Goal: Task Accomplishment & Management: Complete application form

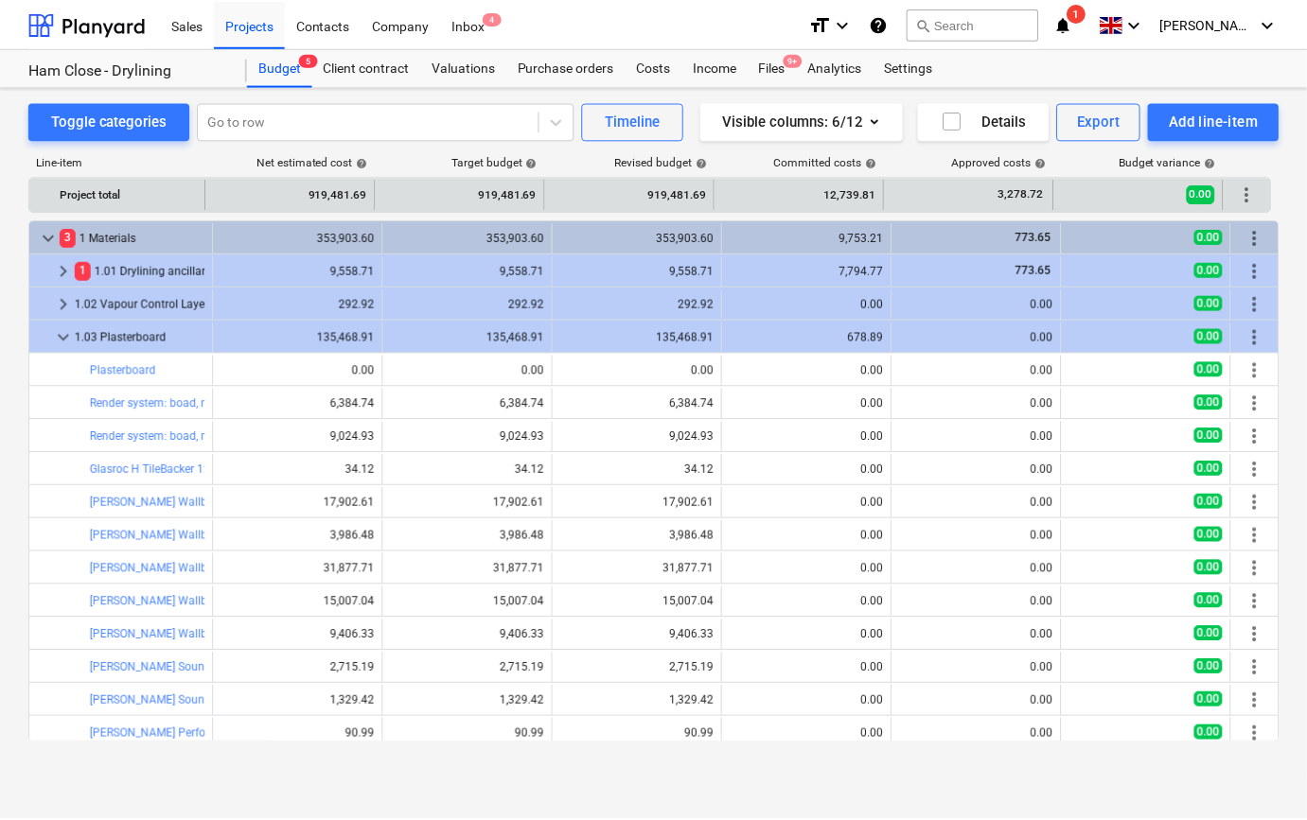
scroll to position [22, 0]
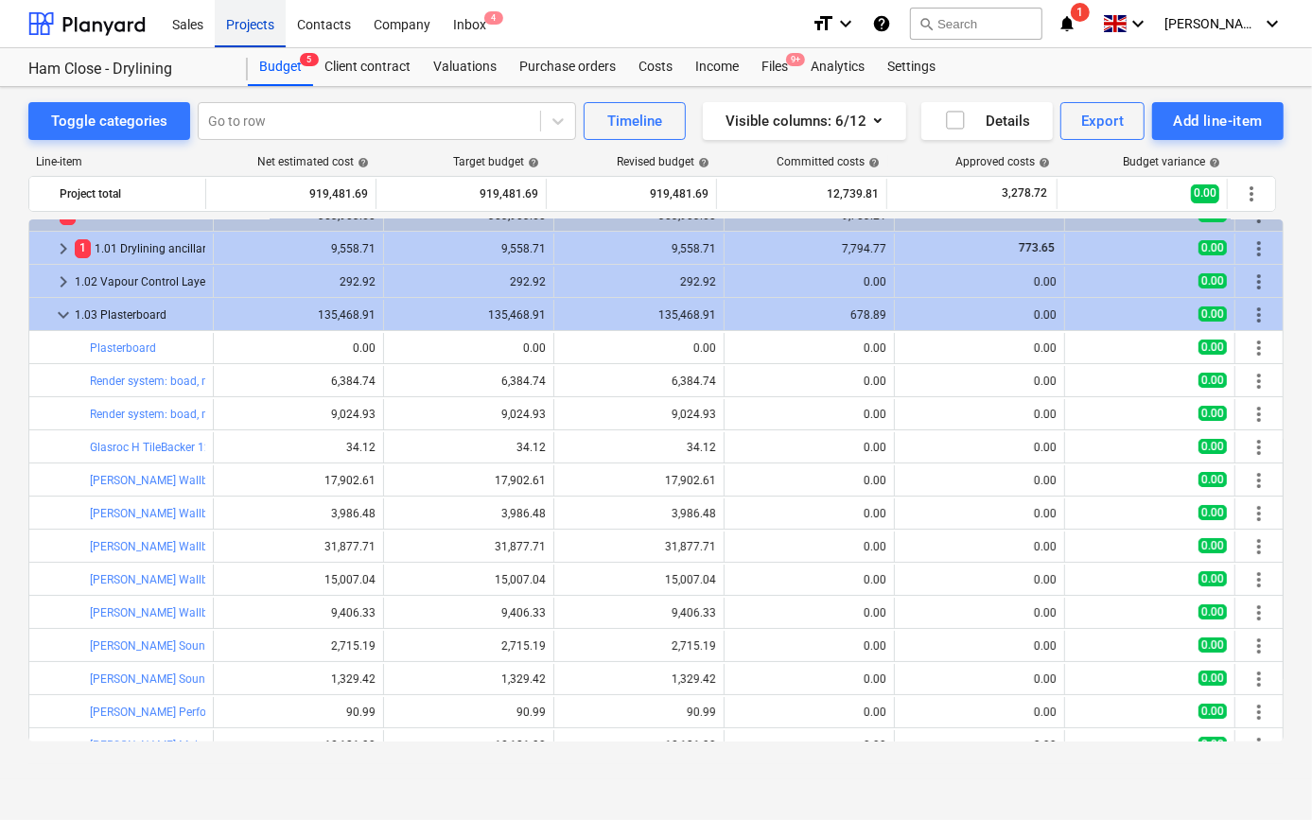
click at [232, 29] on div "Projects" at bounding box center [250, 23] width 71 height 48
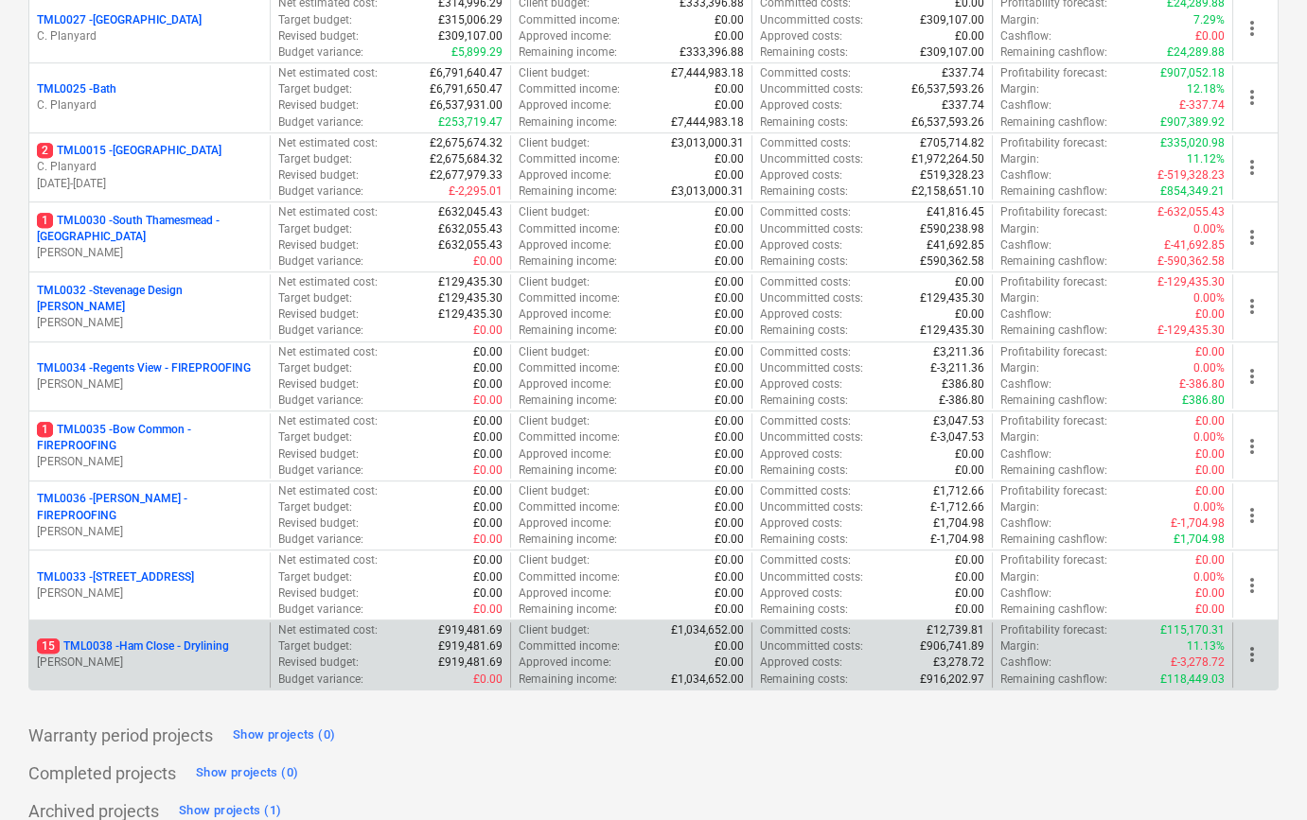
scroll to position [1933, 0]
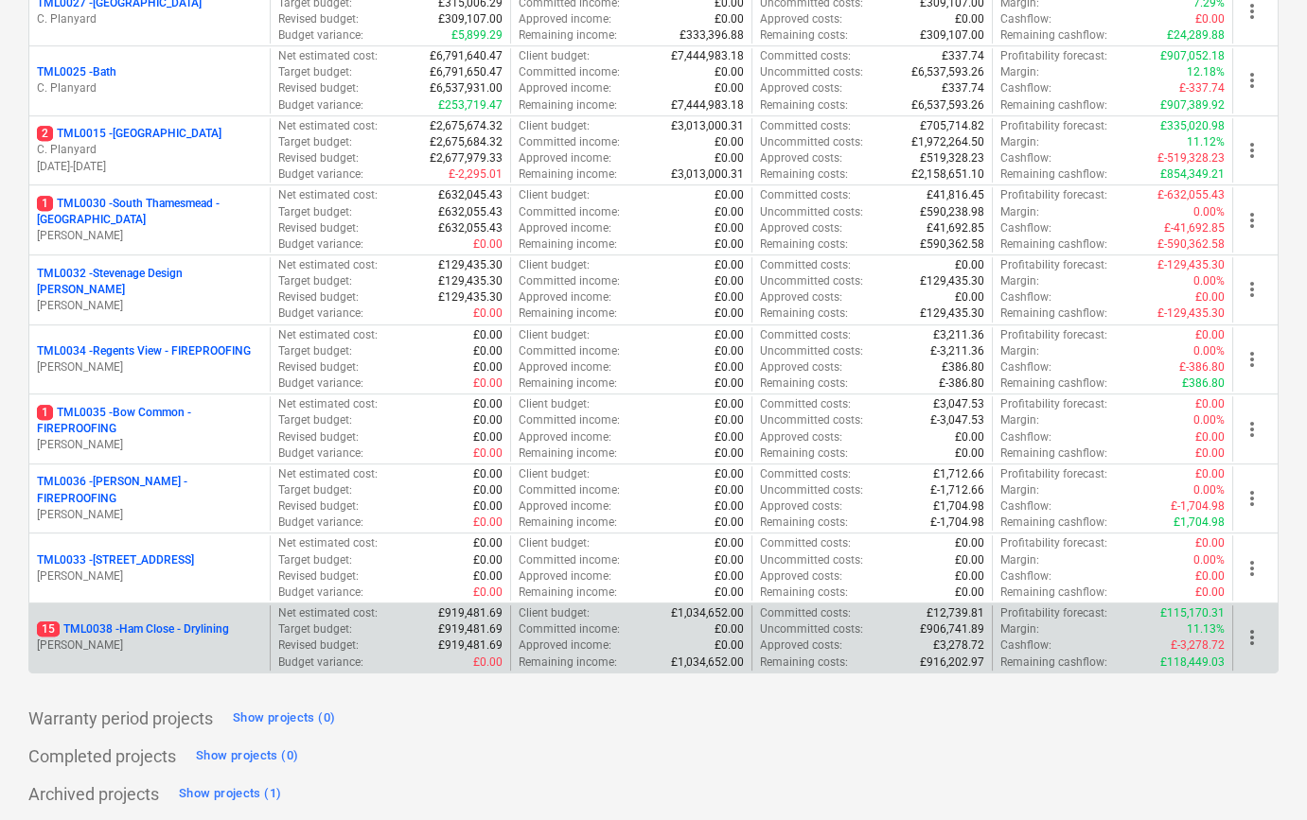
click at [161, 644] on p "[PERSON_NAME]" at bounding box center [149, 646] width 225 height 16
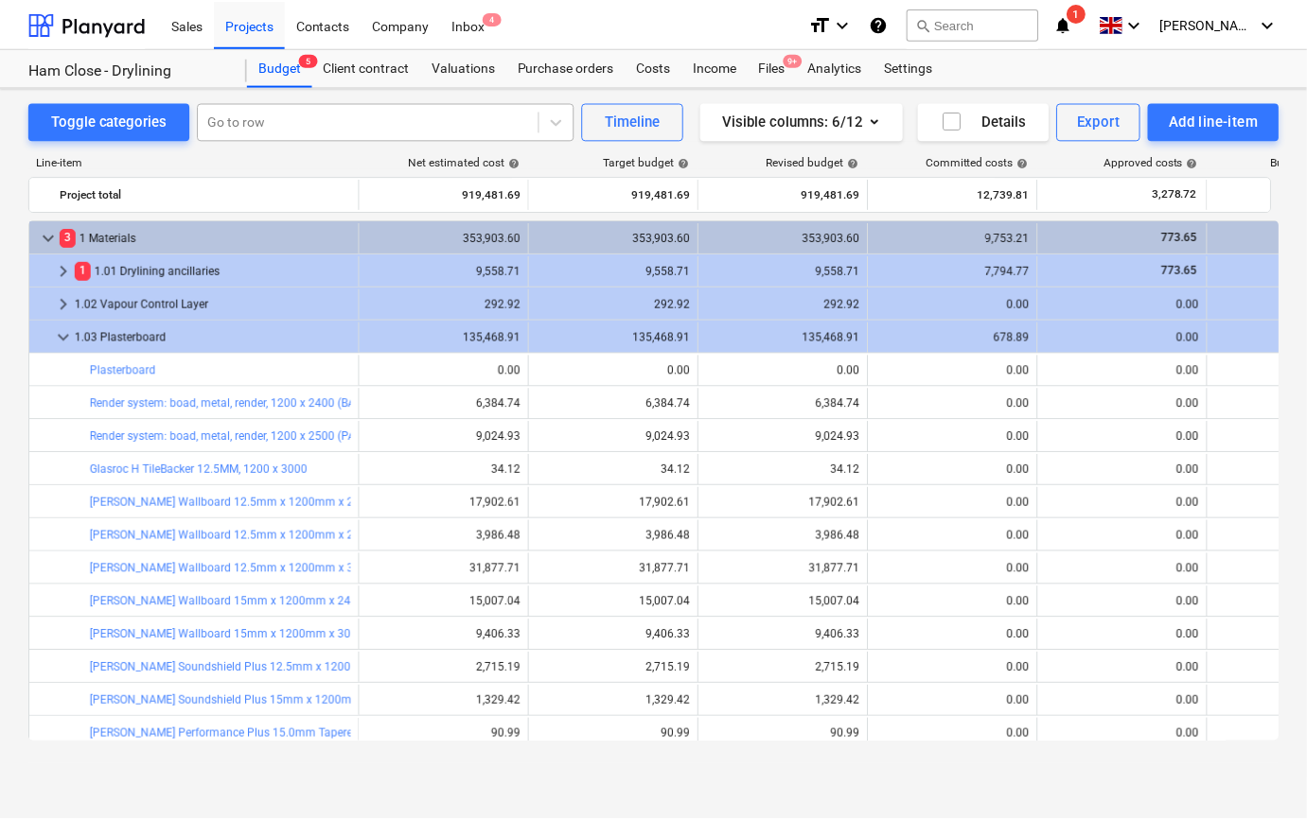
scroll to position [22, 0]
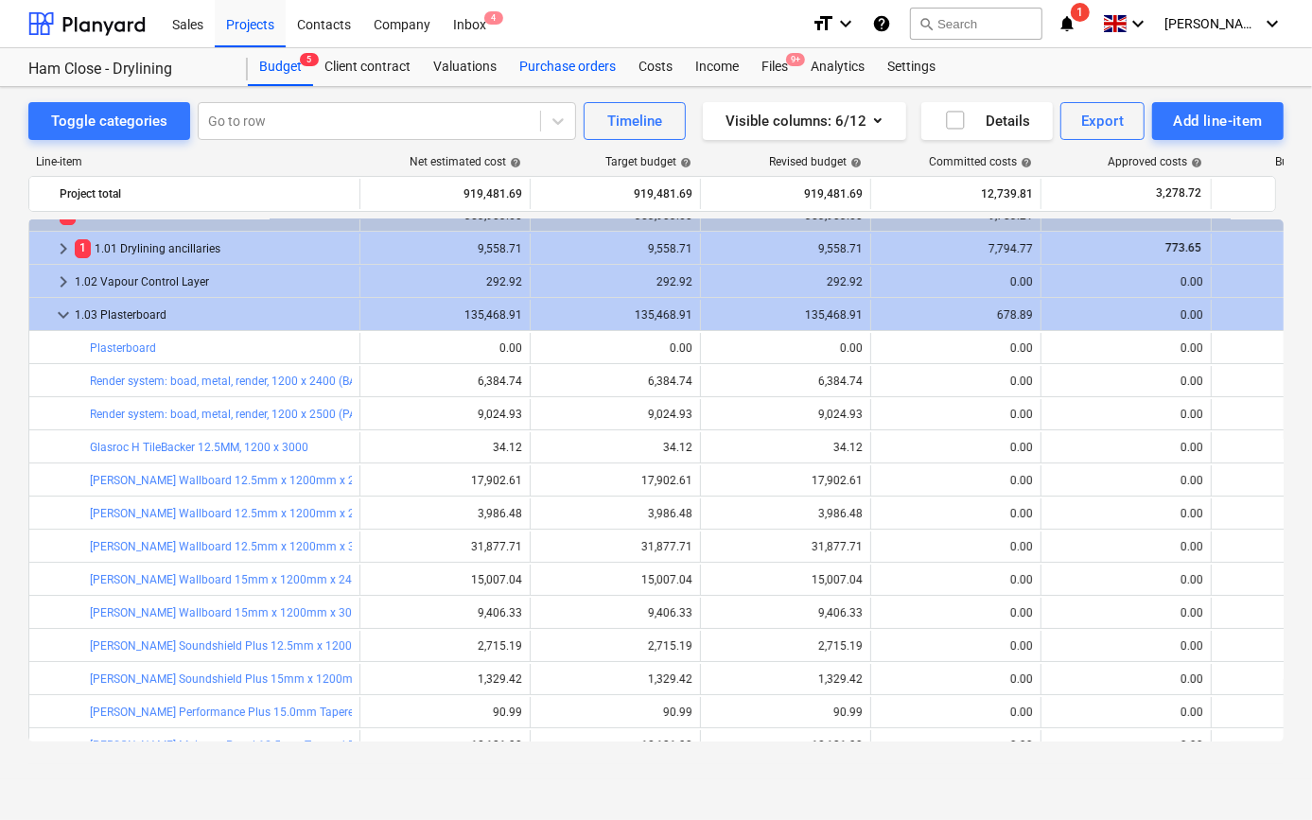
click at [549, 69] on div "Purchase orders" at bounding box center [567, 67] width 119 height 38
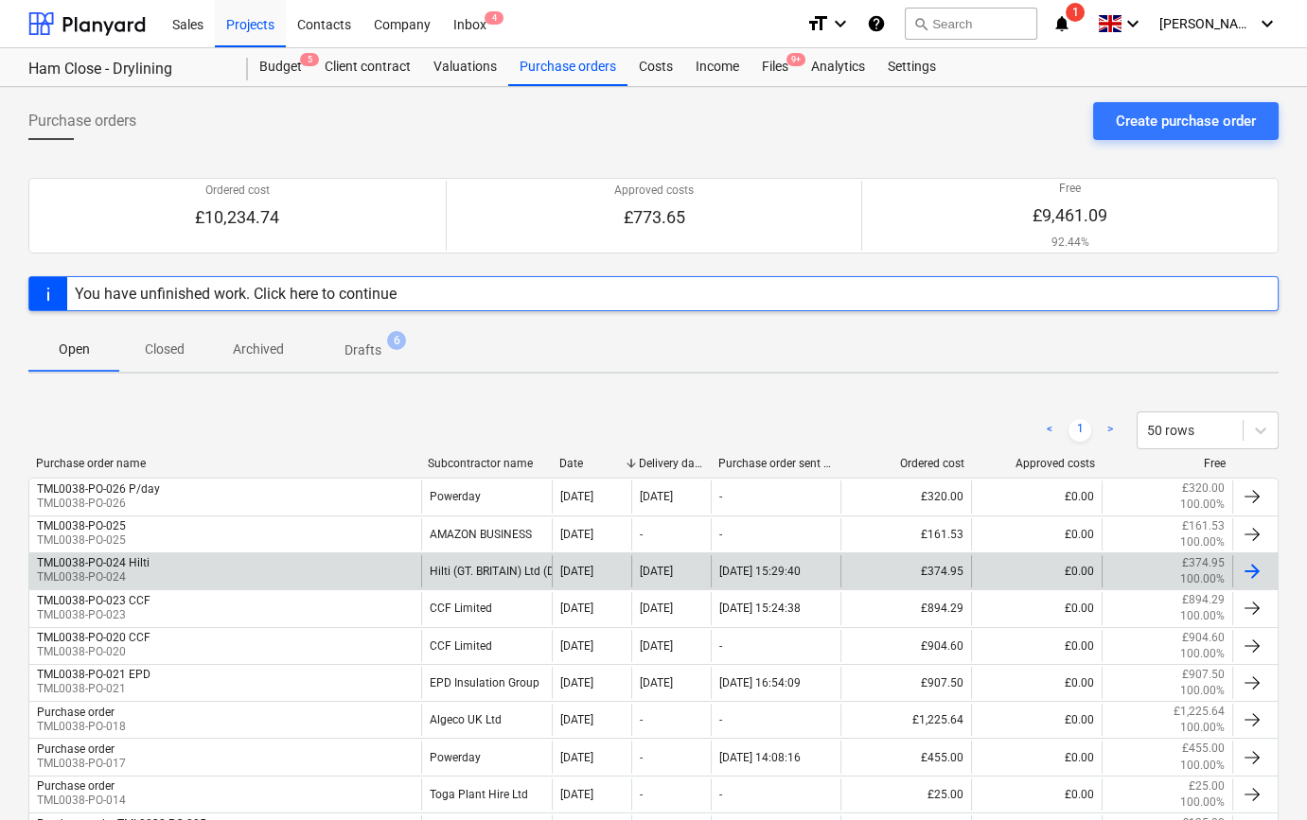
click at [462, 569] on div "Hilti (GT. BRITAIN) Ltd (DIRECT DEBIT)" at bounding box center [486, 571] width 131 height 32
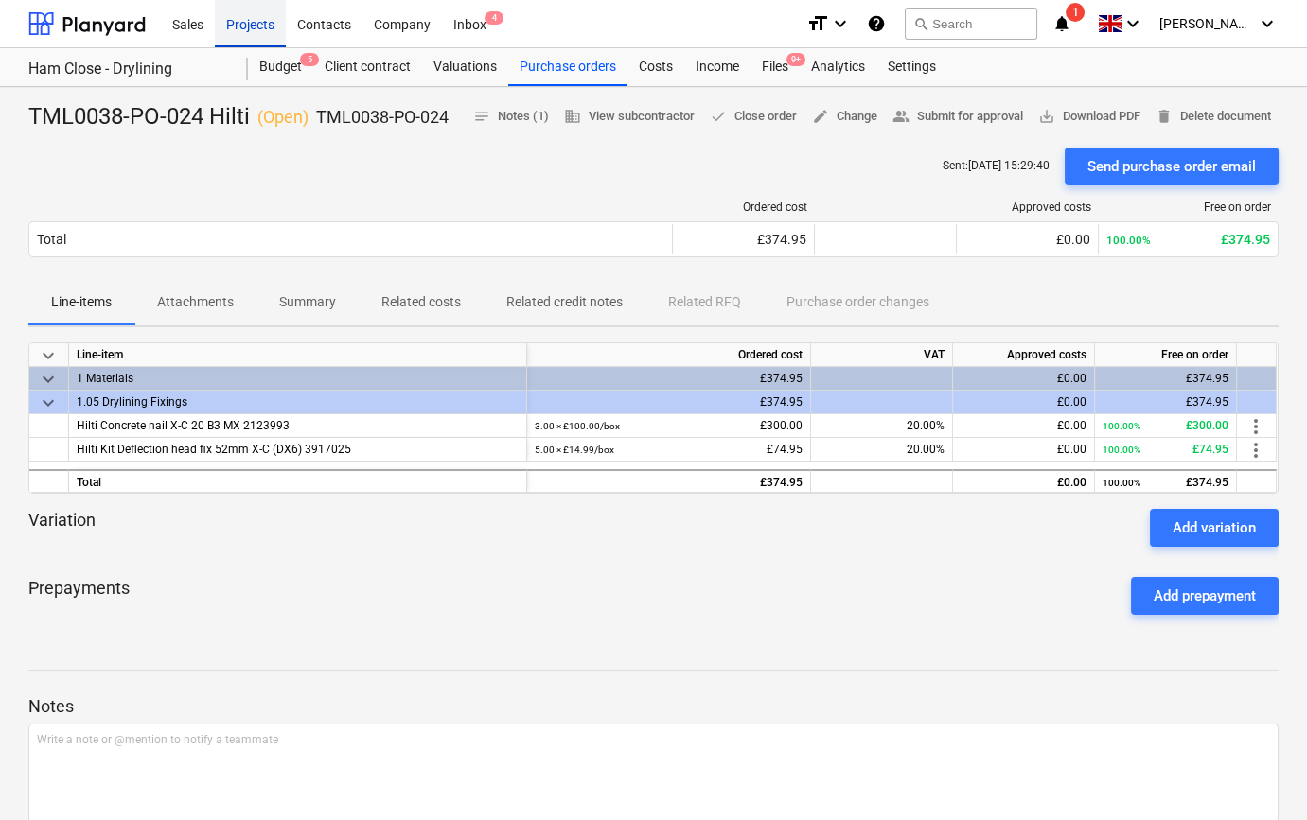
click at [222, 29] on div "Projects" at bounding box center [250, 23] width 71 height 48
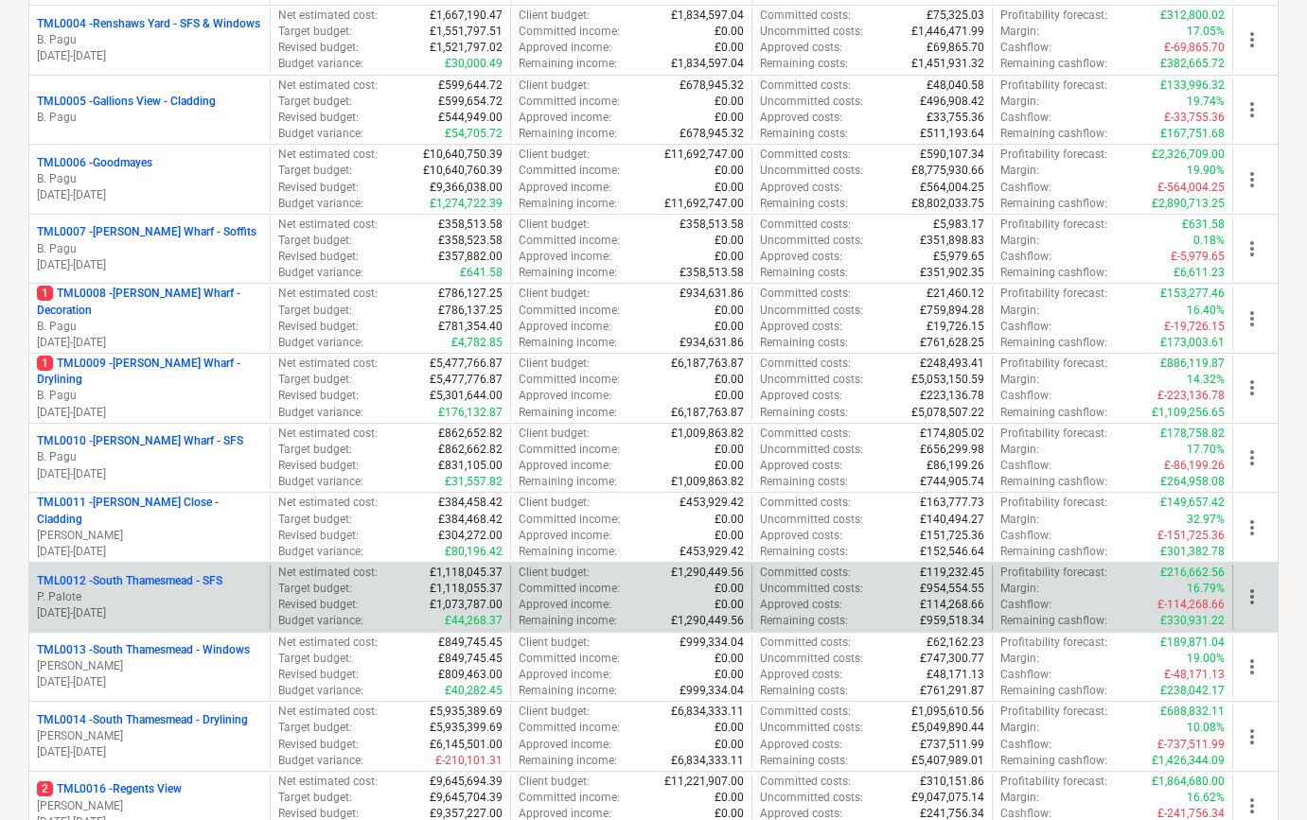
scroll to position [516, 0]
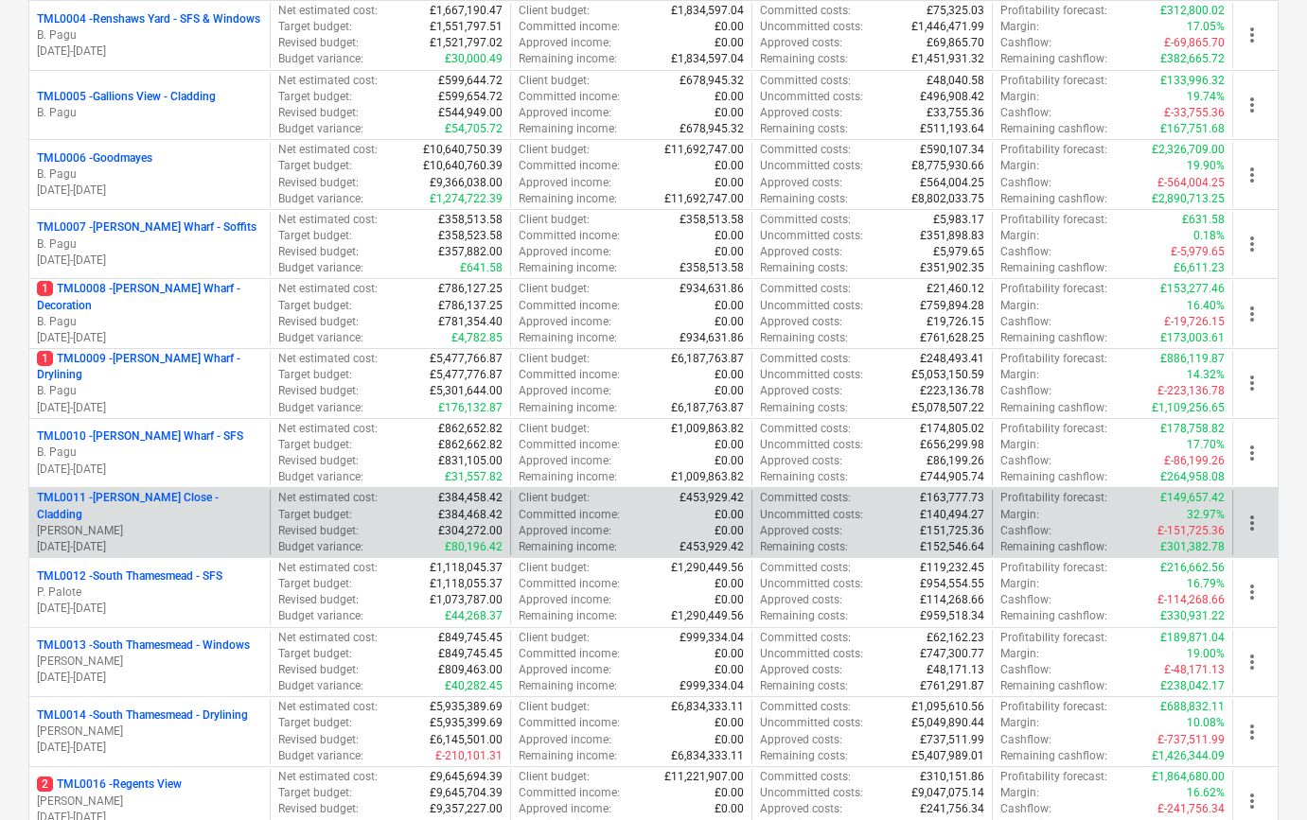
click at [176, 526] on p "[PERSON_NAME]" at bounding box center [149, 531] width 225 height 16
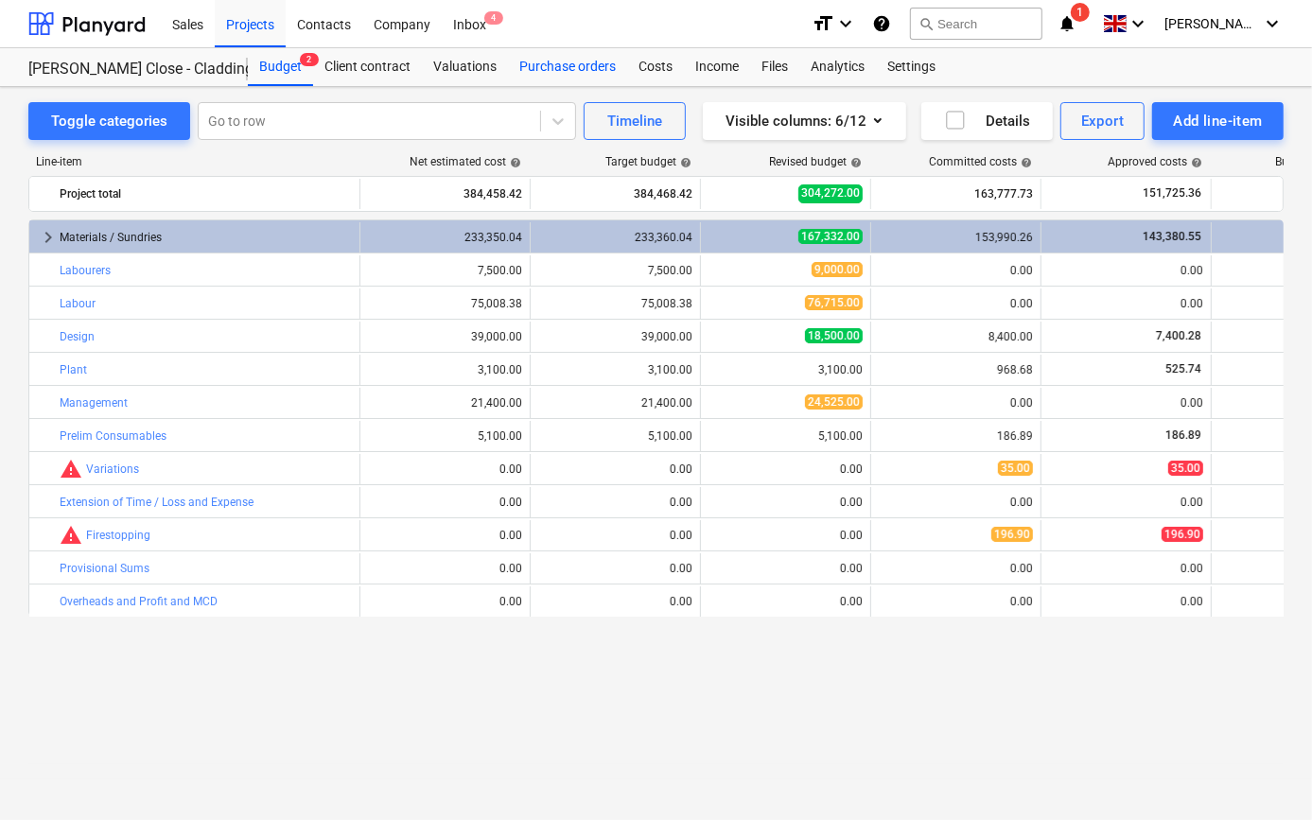
click at [552, 63] on div "Purchase orders" at bounding box center [567, 67] width 119 height 38
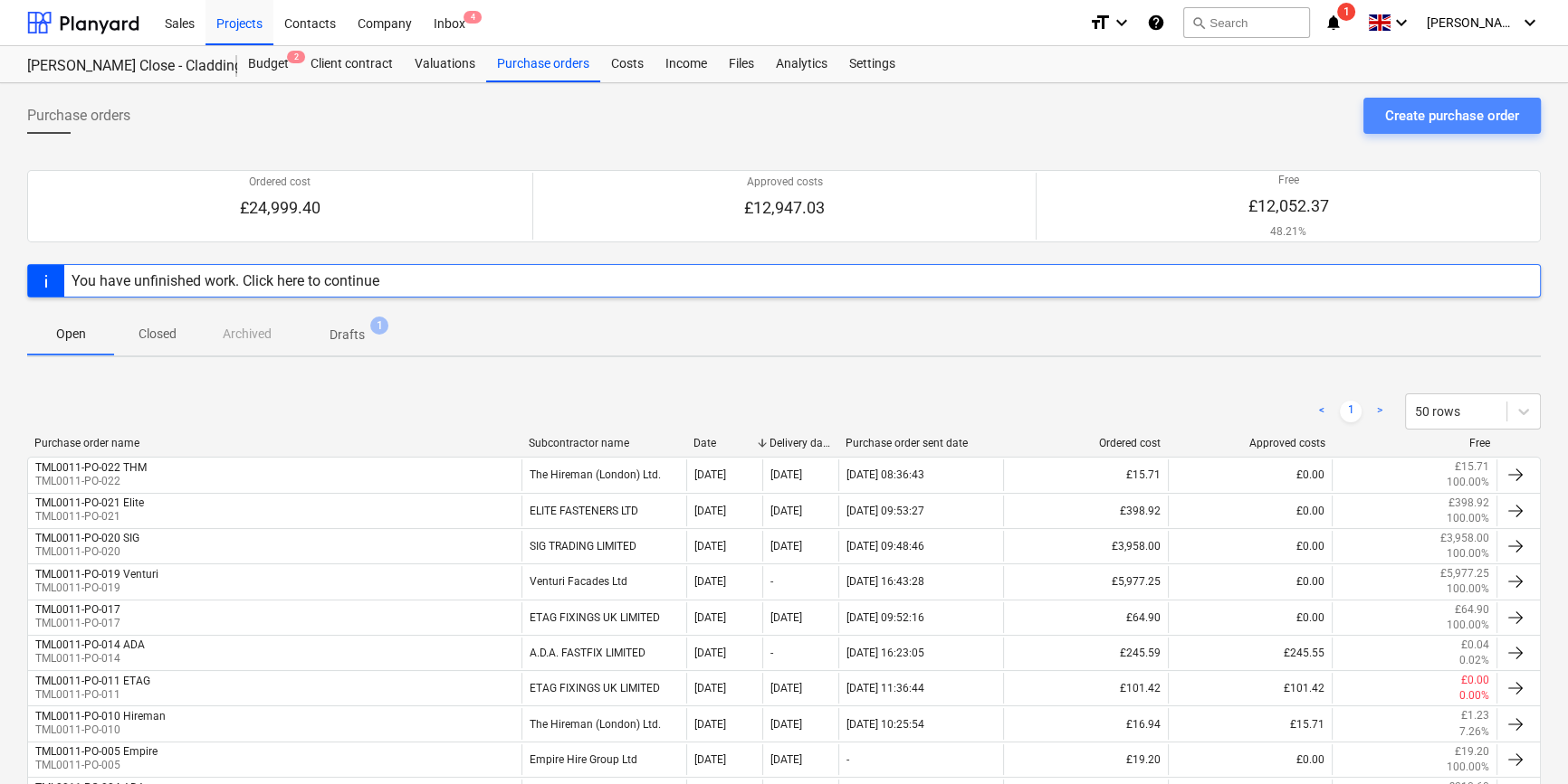
click at [1255, 114] on div "Create purchase order" at bounding box center [1452, 116] width 134 height 24
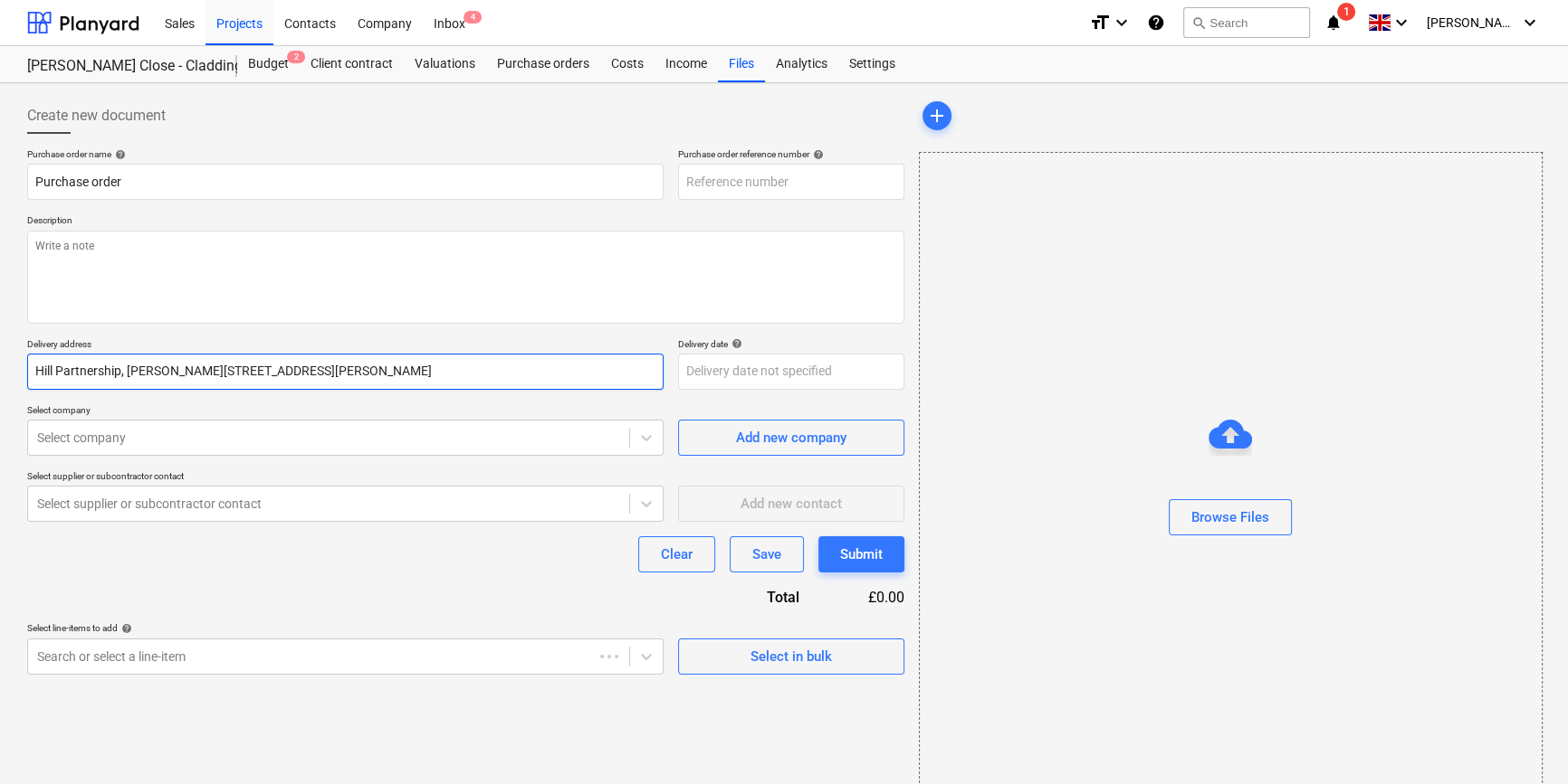
type textarea "x"
type input "TML0011-PO-023"
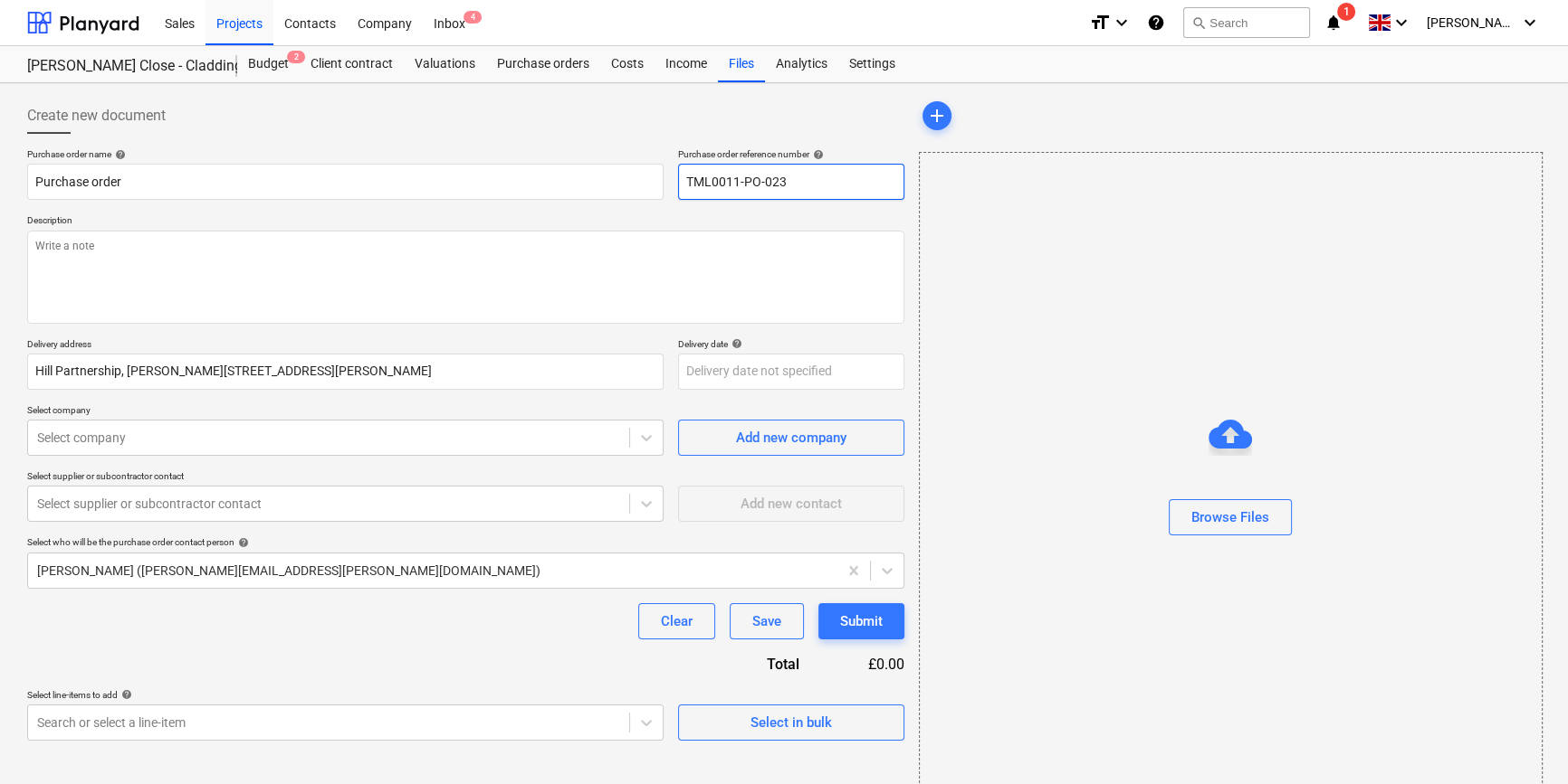
drag, startPoint x: 798, startPoint y: 181, endPoint x: 686, endPoint y: 180, distance: 112.0
click at [686, 180] on input "TML0011-PO-023" at bounding box center [791, 182] width 227 height 36
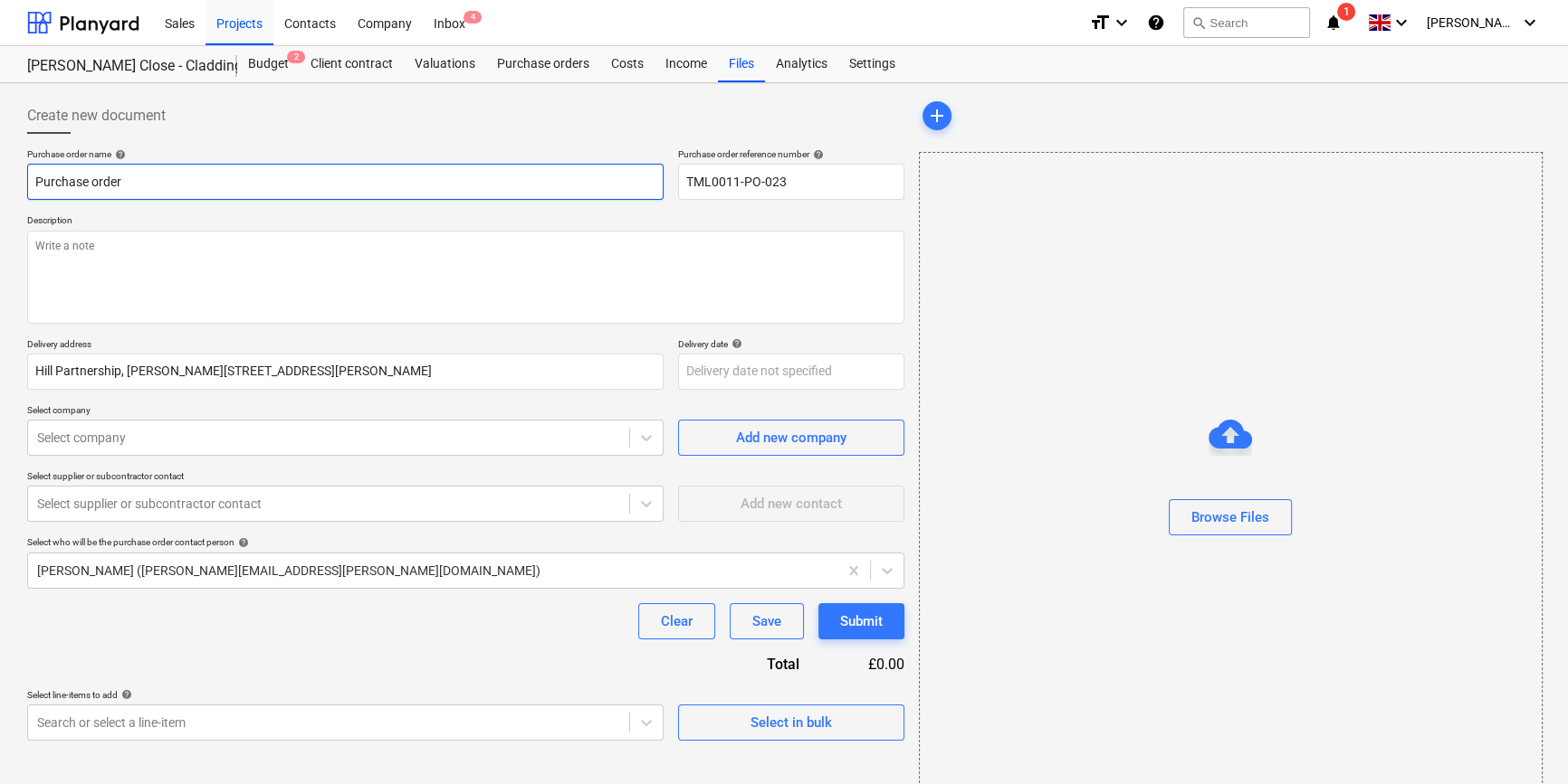
drag, startPoint x: 144, startPoint y: 176, endPoint x: 32, endPoint y: 181, distance: 112.1
click at [32, 181] on input "Purchase order" at bounding box center [344, 182] width 636 height 36
paste input "TML0011-PO-023"
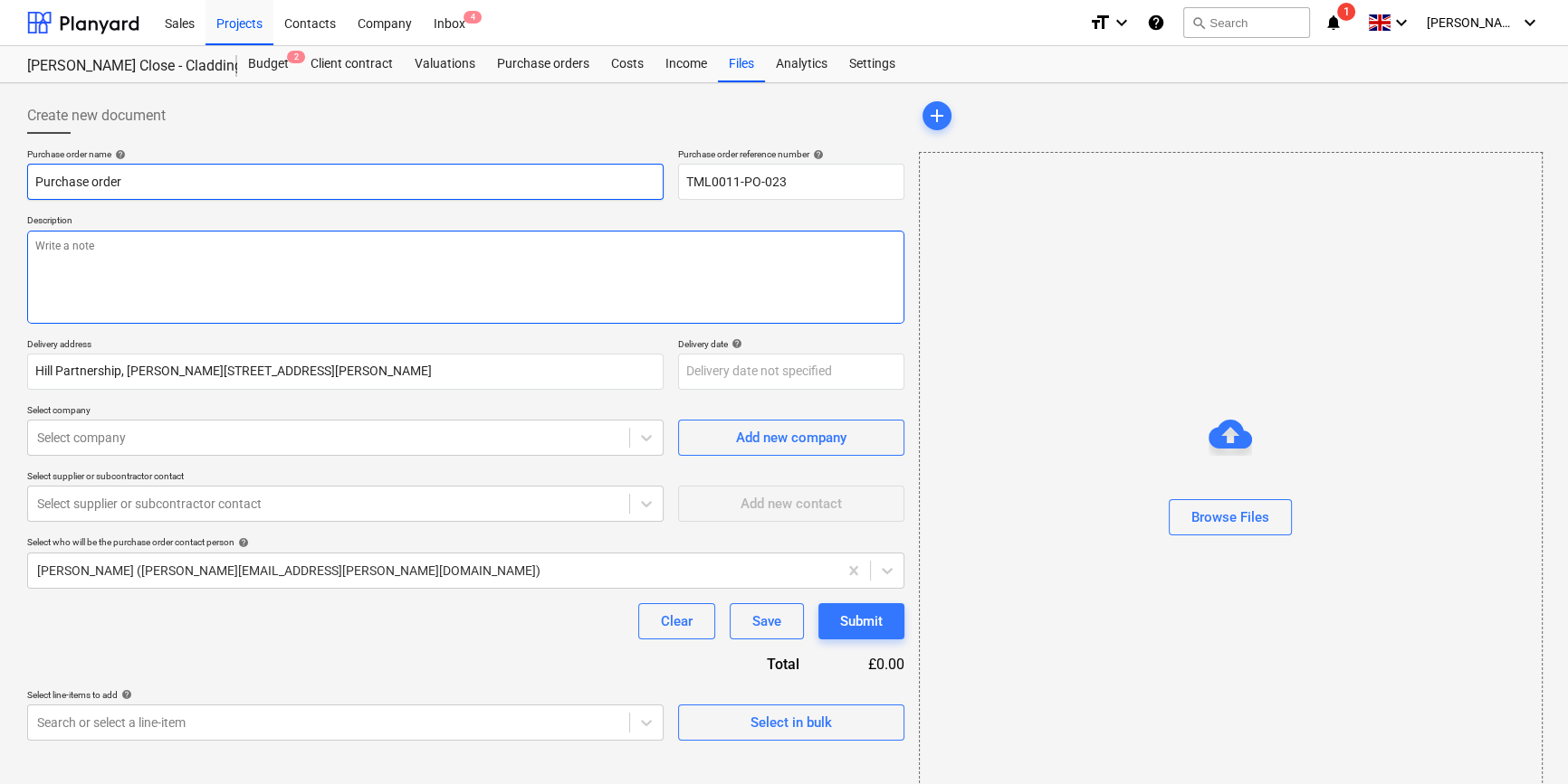
type textarea "x"
type input "TML0011-PO-023"
type textarea "x"
type input "TML0011-PO-023"
type textarea "x"
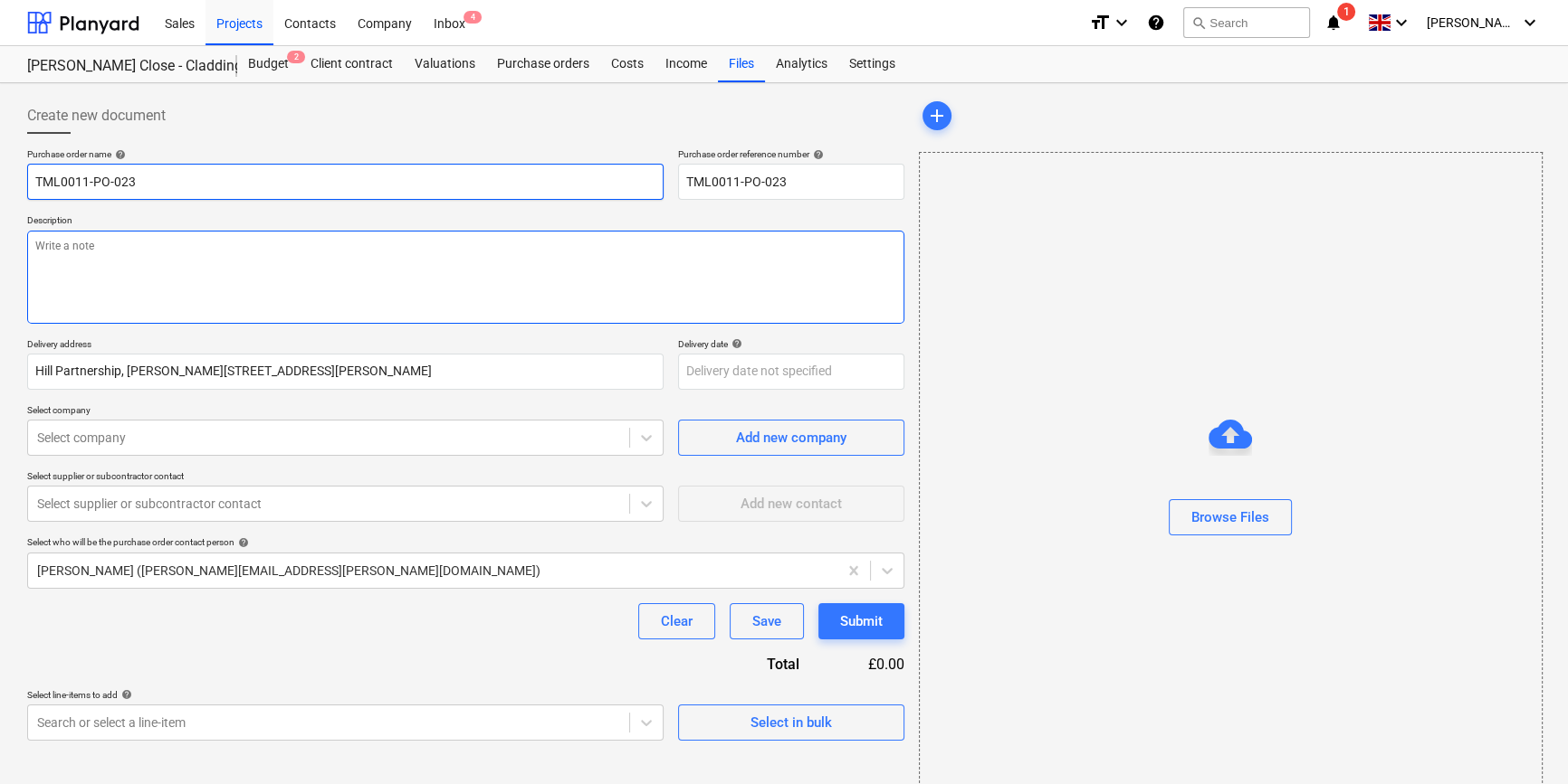
type input "TML0011-PO-023 E"
type textarea "x"
type input "TML0011-PO-023 ET"
type textarea "x"
type input "TML0011-PO-023 ETA"
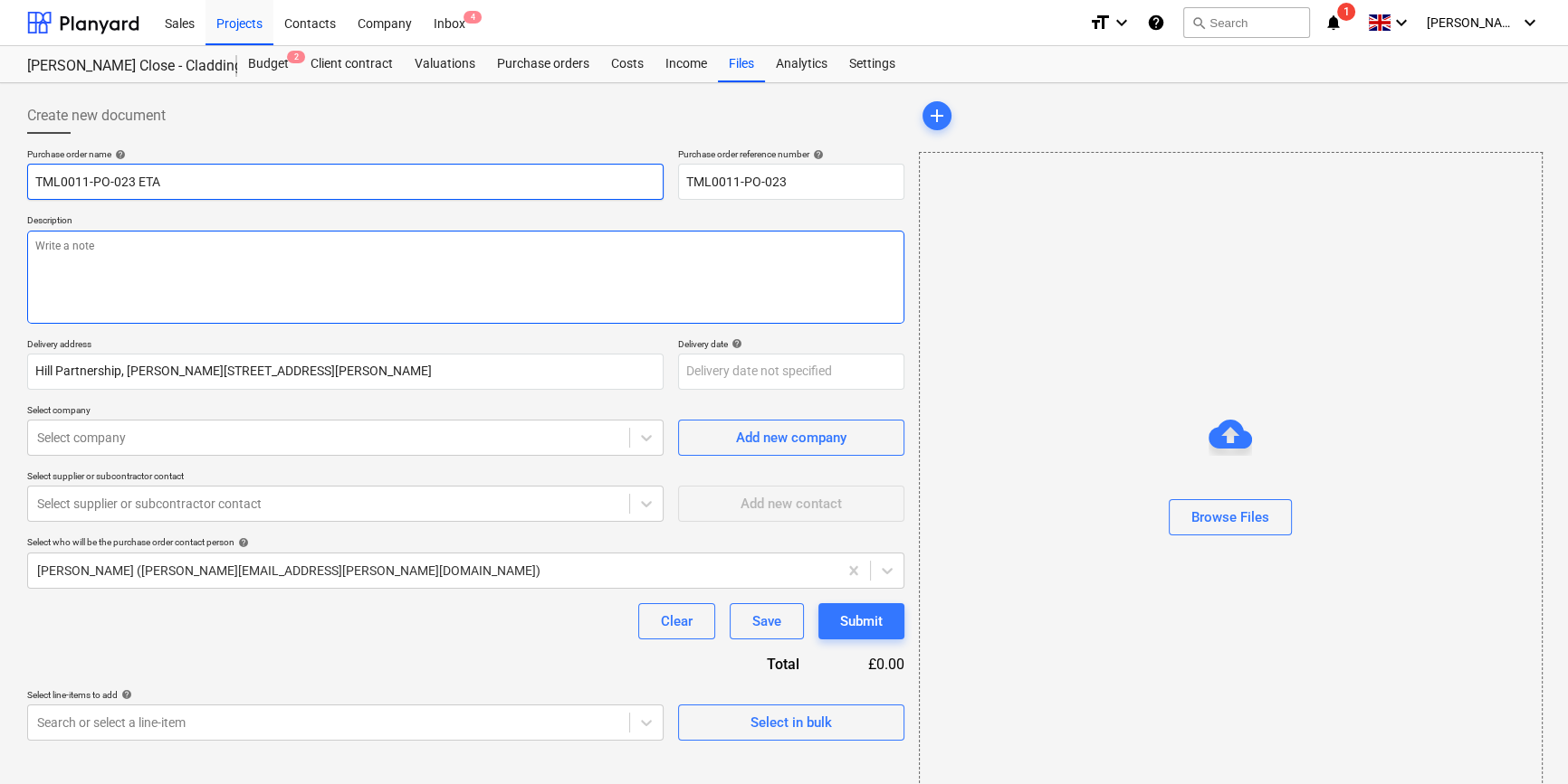
type textarea "x"
type input "TML0011-PO-023 ETAG"
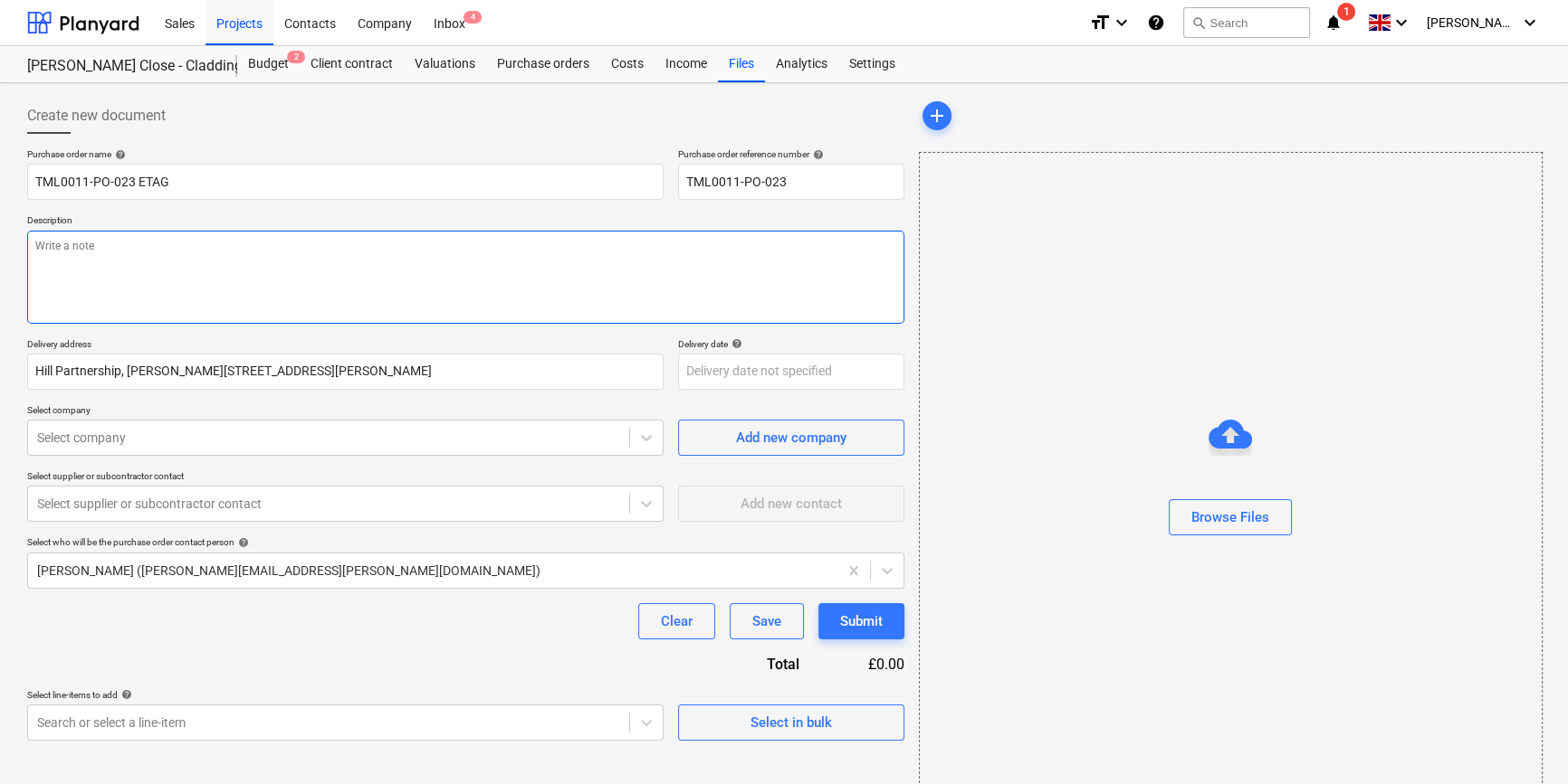
click at [88, 278] on textarea at bounding box center [465, 276] width 877 height 93
type textarea "x"
type textarea "S"
type textarea "x"
type textarea "Si"
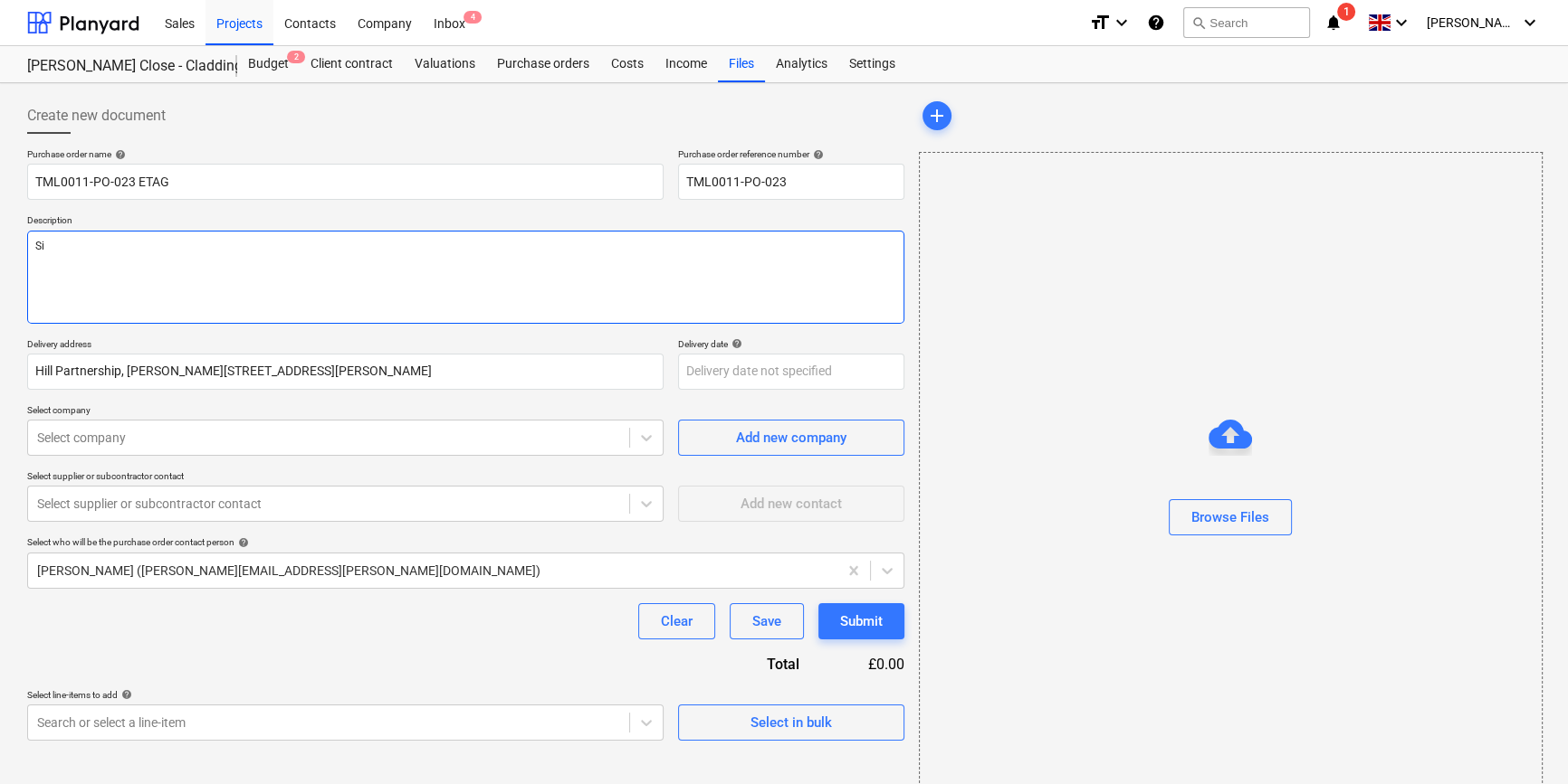
type textarea "x"
type textarea "Sit"
type textarea "x"
type textarea "Site"
type textarea "x"
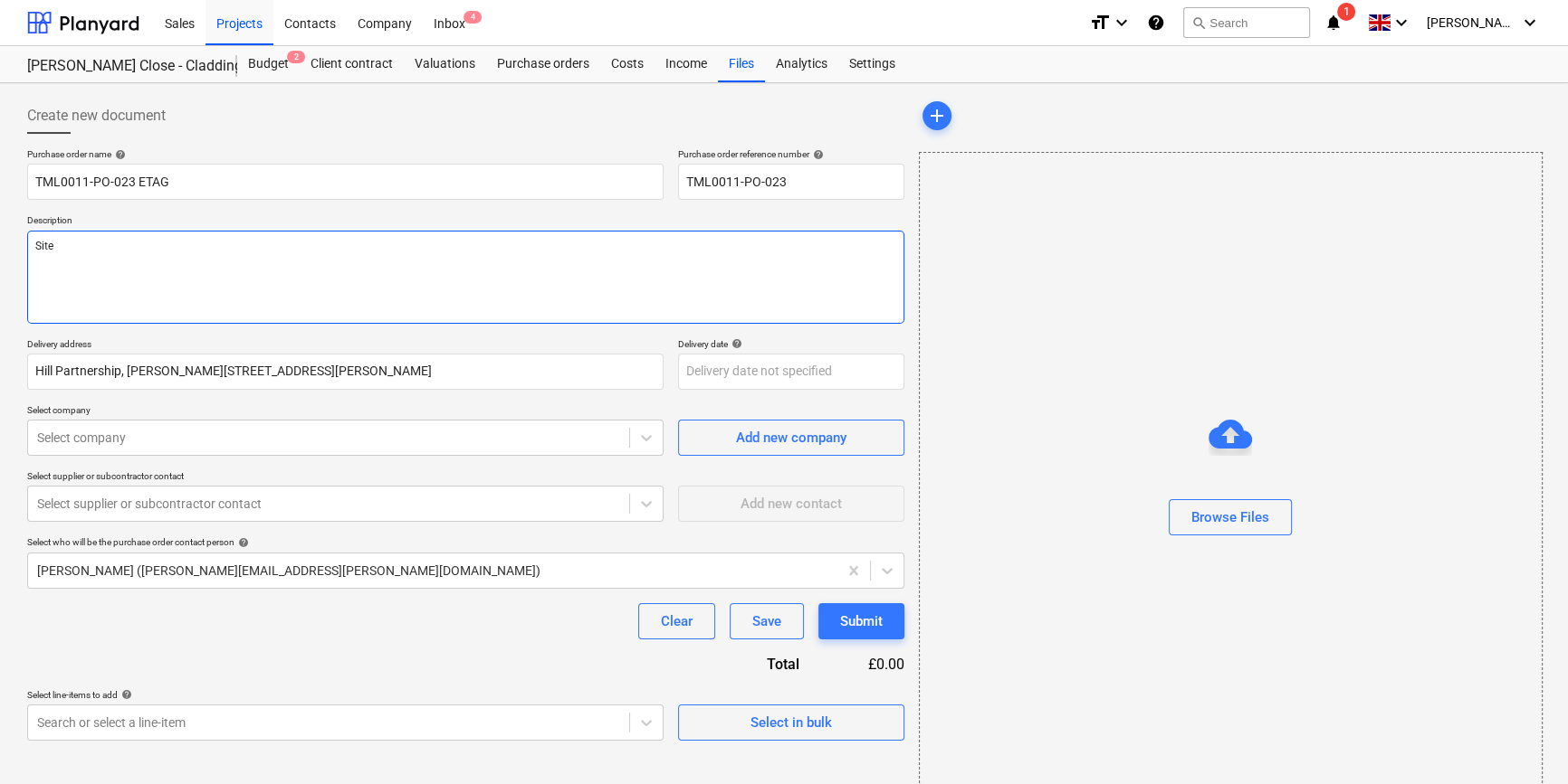
type textarea "Site c"
type textarea "x"
type textarea "Site co"
type textarea "x"
type textarea "Site con"
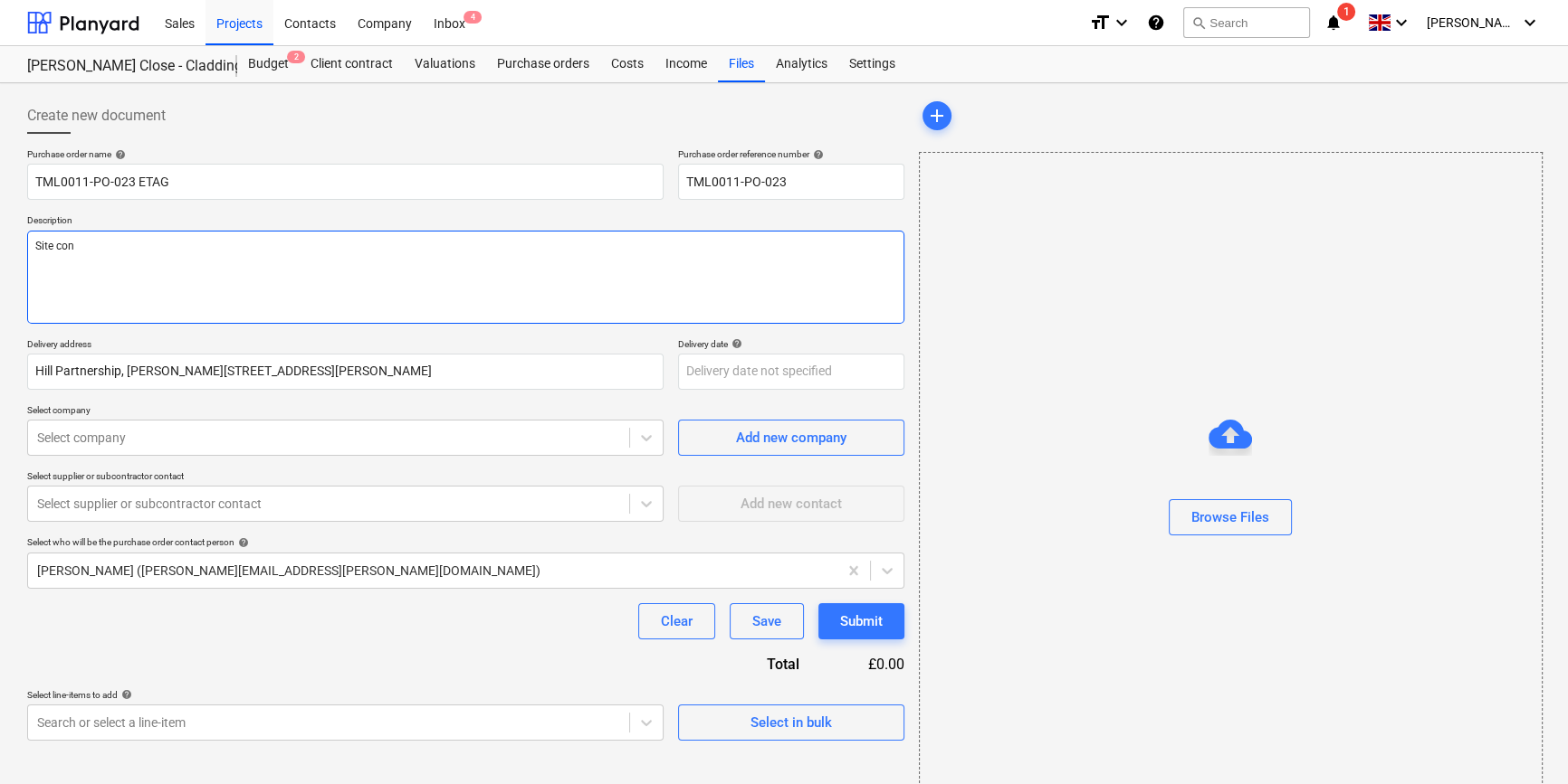
type textarea "x"
type textarea "Site cont"
type textarea "x"
type textarea "Site conta"
type textarea "x"
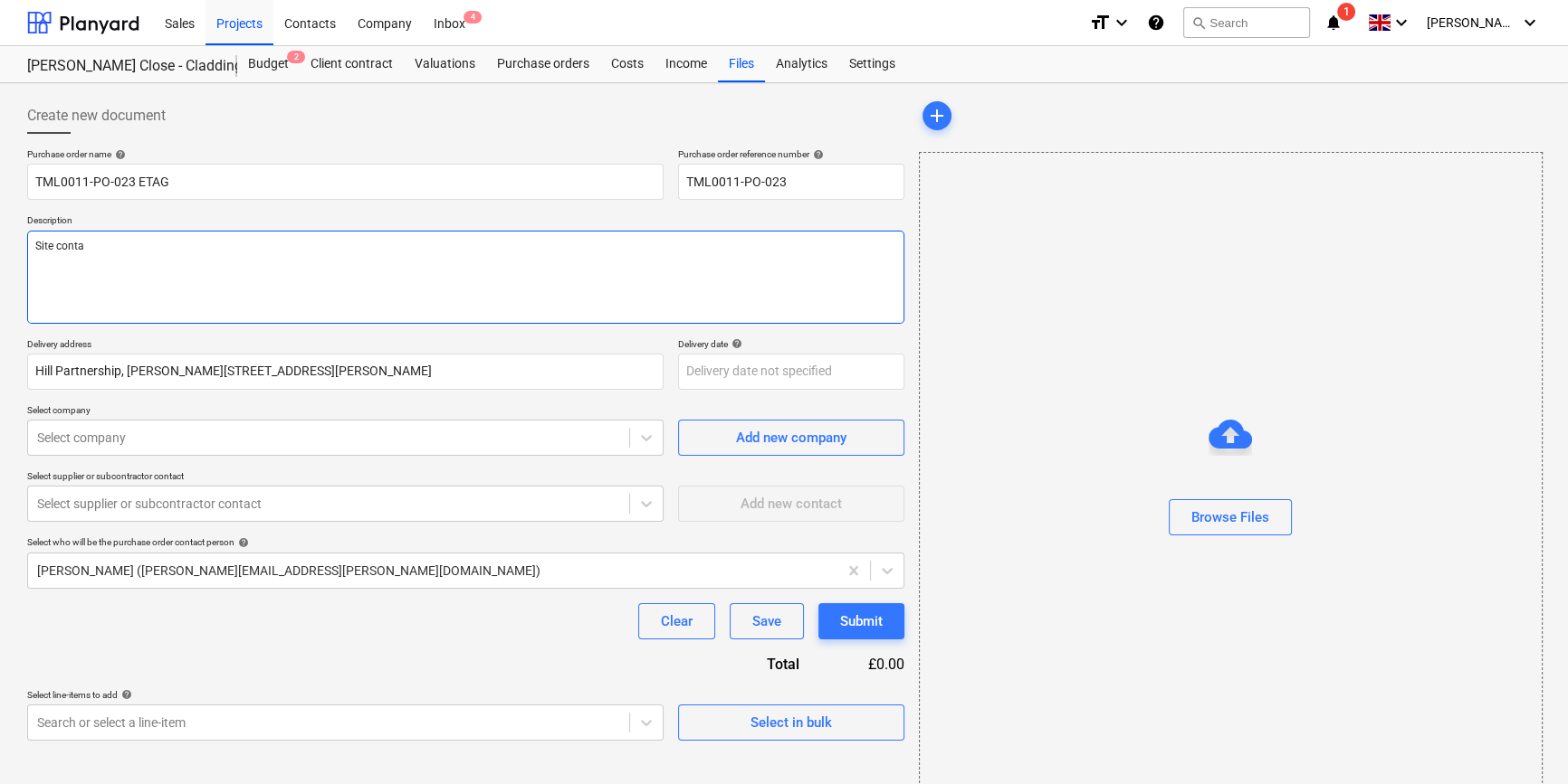
type textarea "Site contac"
type textarea "x"
type textarea "Site contact"
type textarea "x"
type textarea "Site contact"
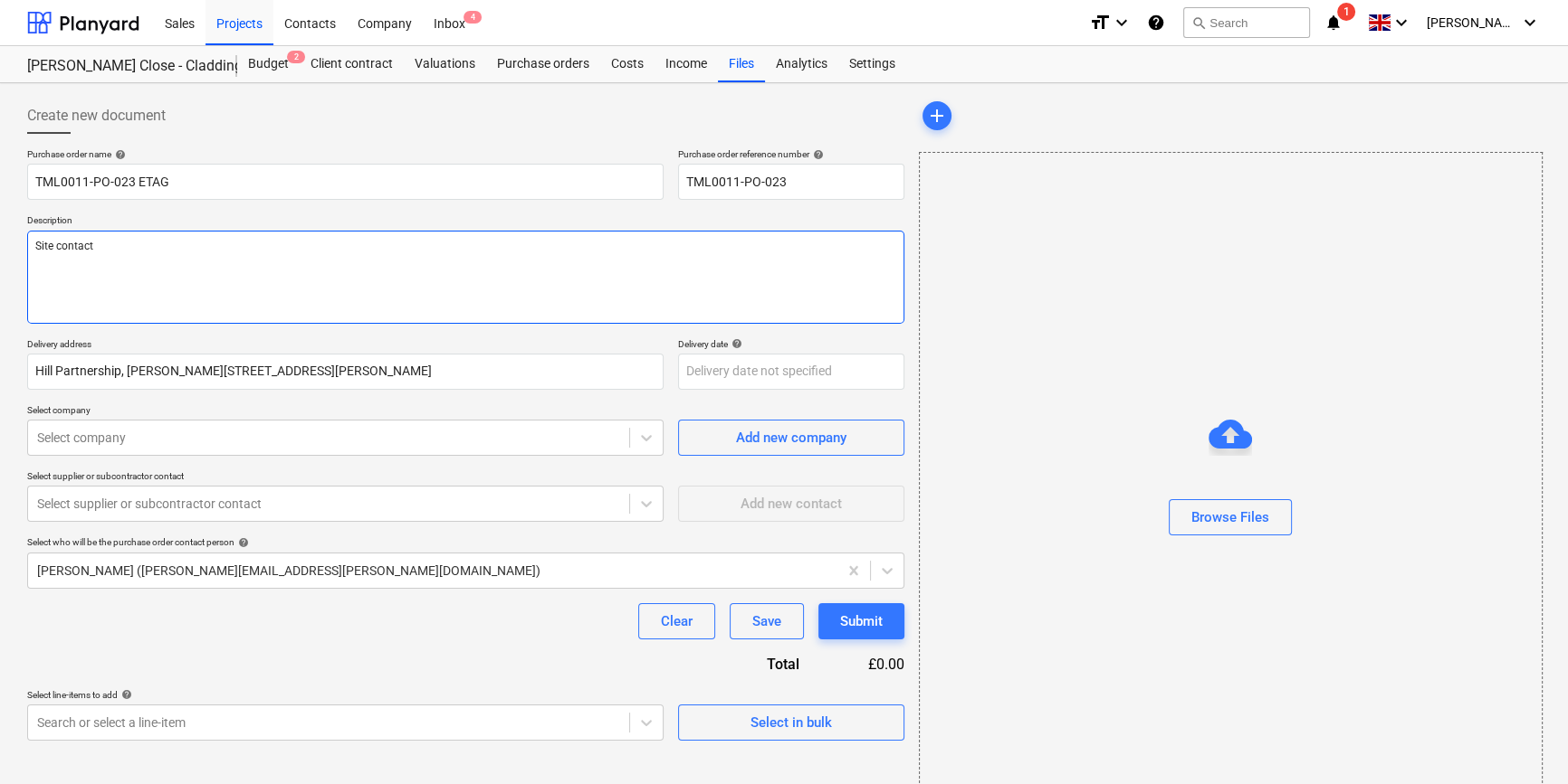
type textarea "x"
type textarea "Site contact C"
type textarea "x"
type textarea "Site contact Co"
type textarea "x"
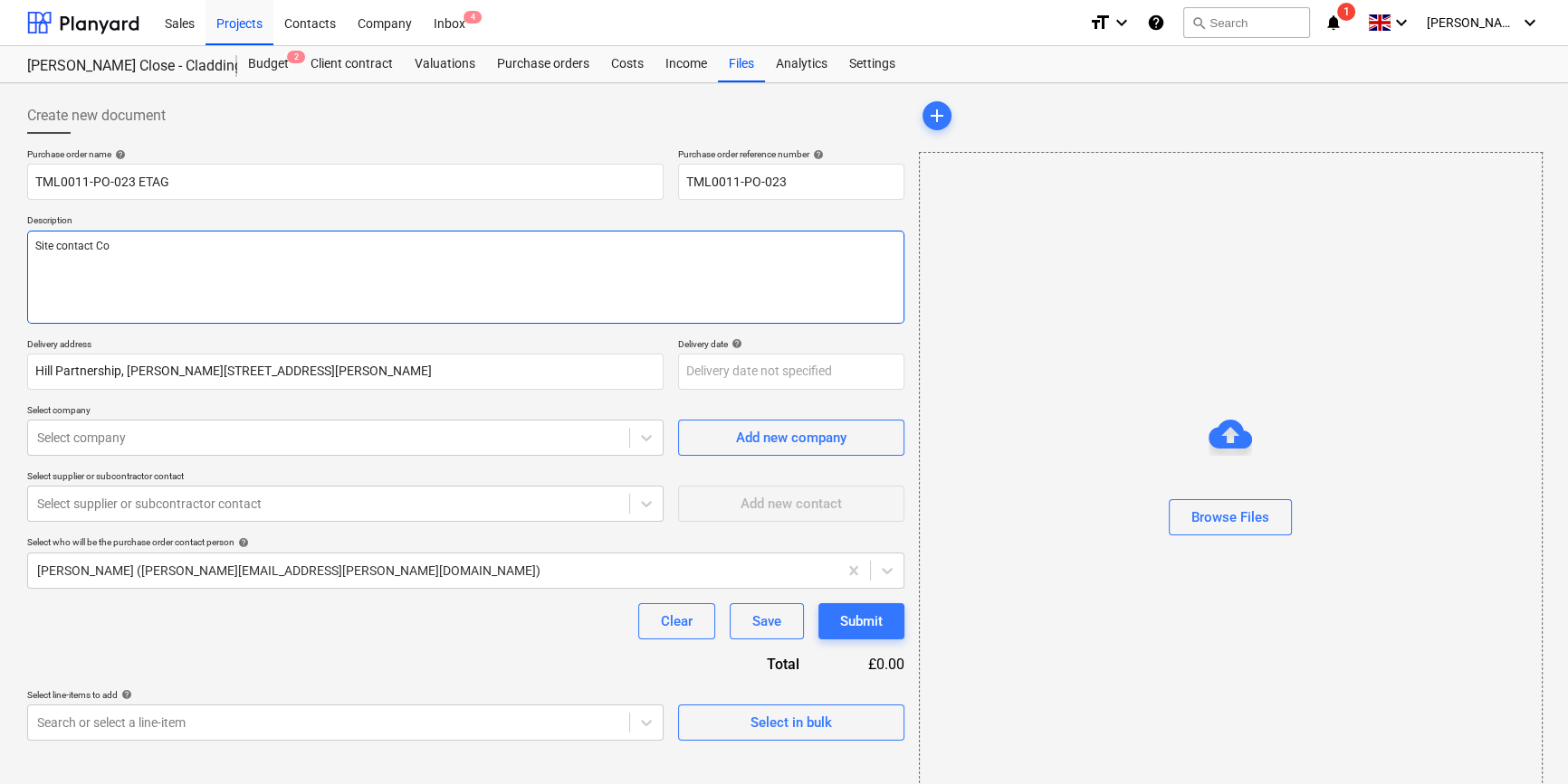
type textarea "Site contact Con"
type textarea "x"
type textarea "Site contact Cons"
type textarea "x"
type textarea "Site contact Const"
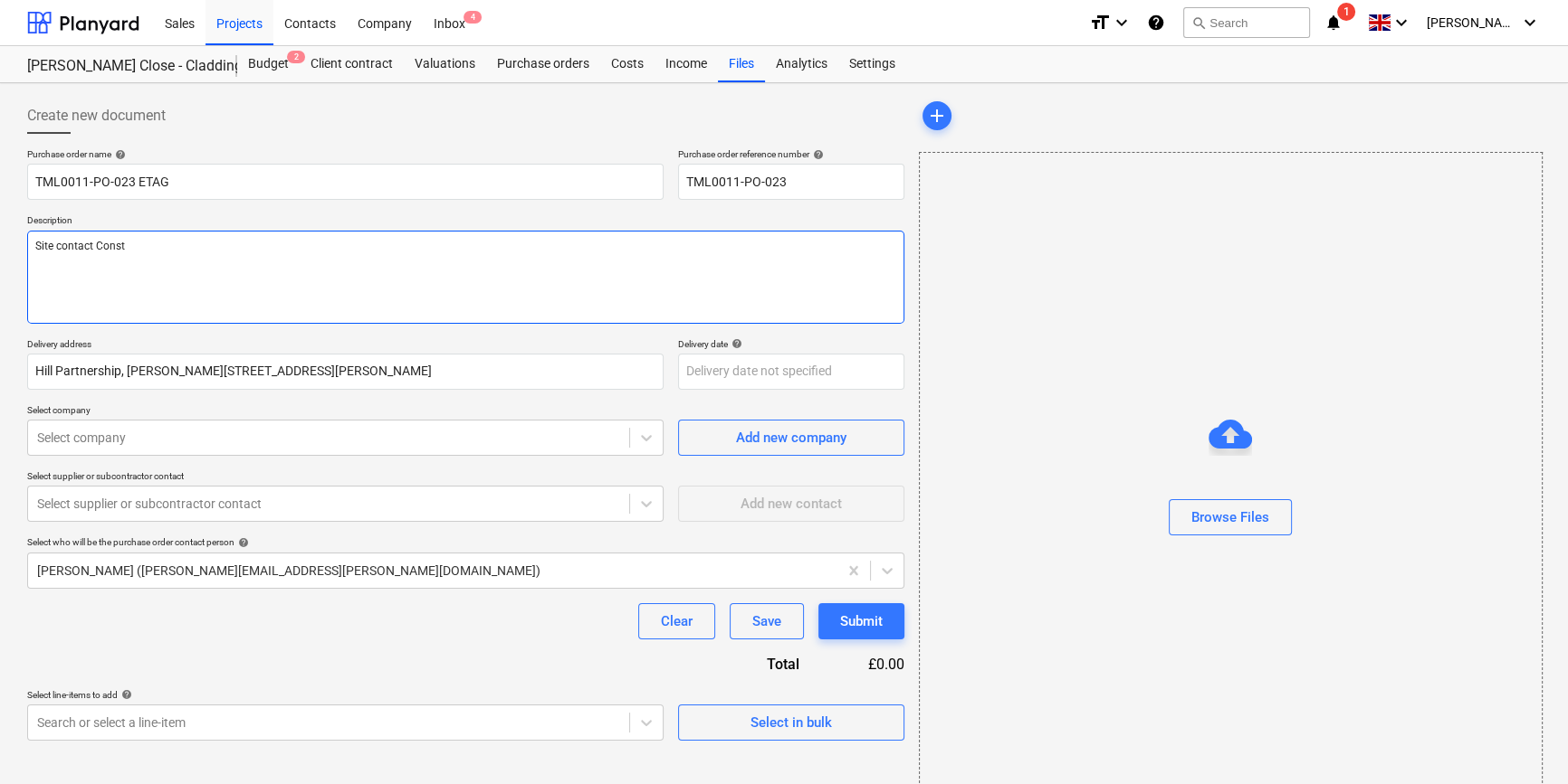
type textarea "x"
type textarea "Site contact Consta"
type textarea "x"
type textarea "Site contact Constan"
type textarea "x"
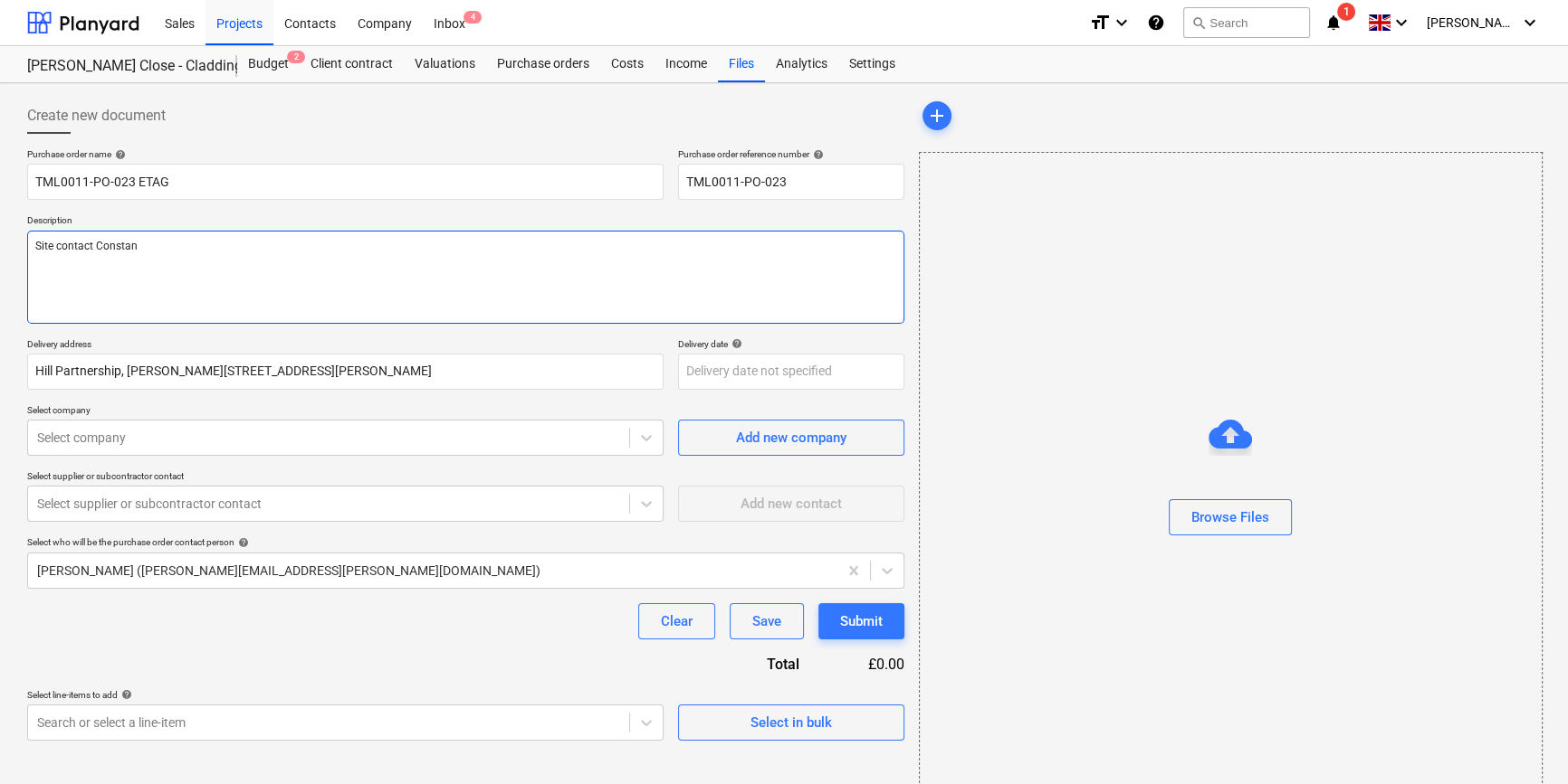
type textarea "Site contact Constant"
type textarea "x"
type textarea "Site contact [PERSON_NAME]"
type textarea "x"
type textarea "Site contact [PERSON_NAME]"
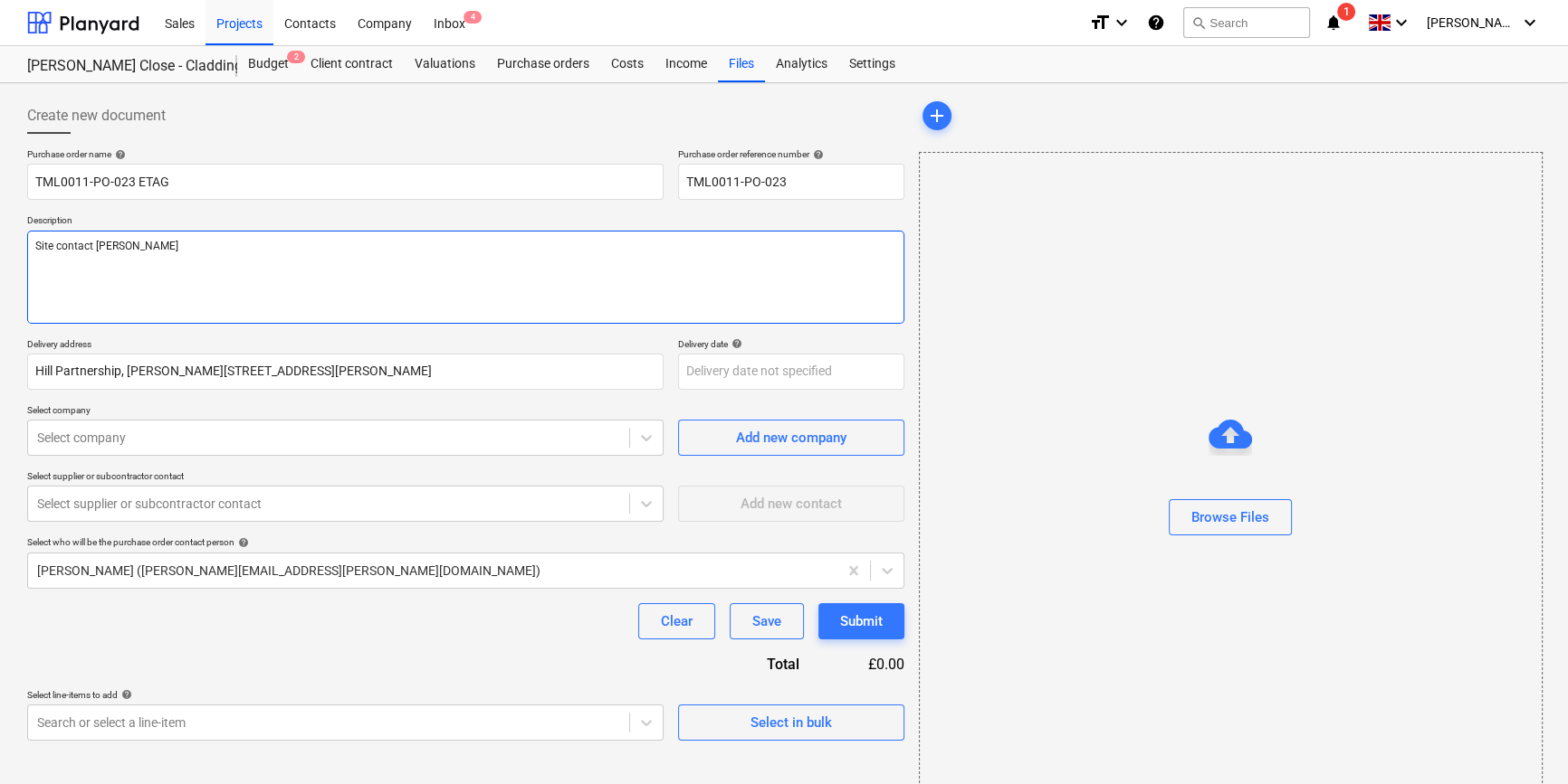
type textarea "x"
type textarea "Site contact [PERSON_NAME]"
click at [208, 240] on textarea "Site contact [PERSON_NAME]" at bounding box center [465, 276] width 877 height 93
type textarea "x"
type textarea "Site contact [PERSON_NAME] 0"
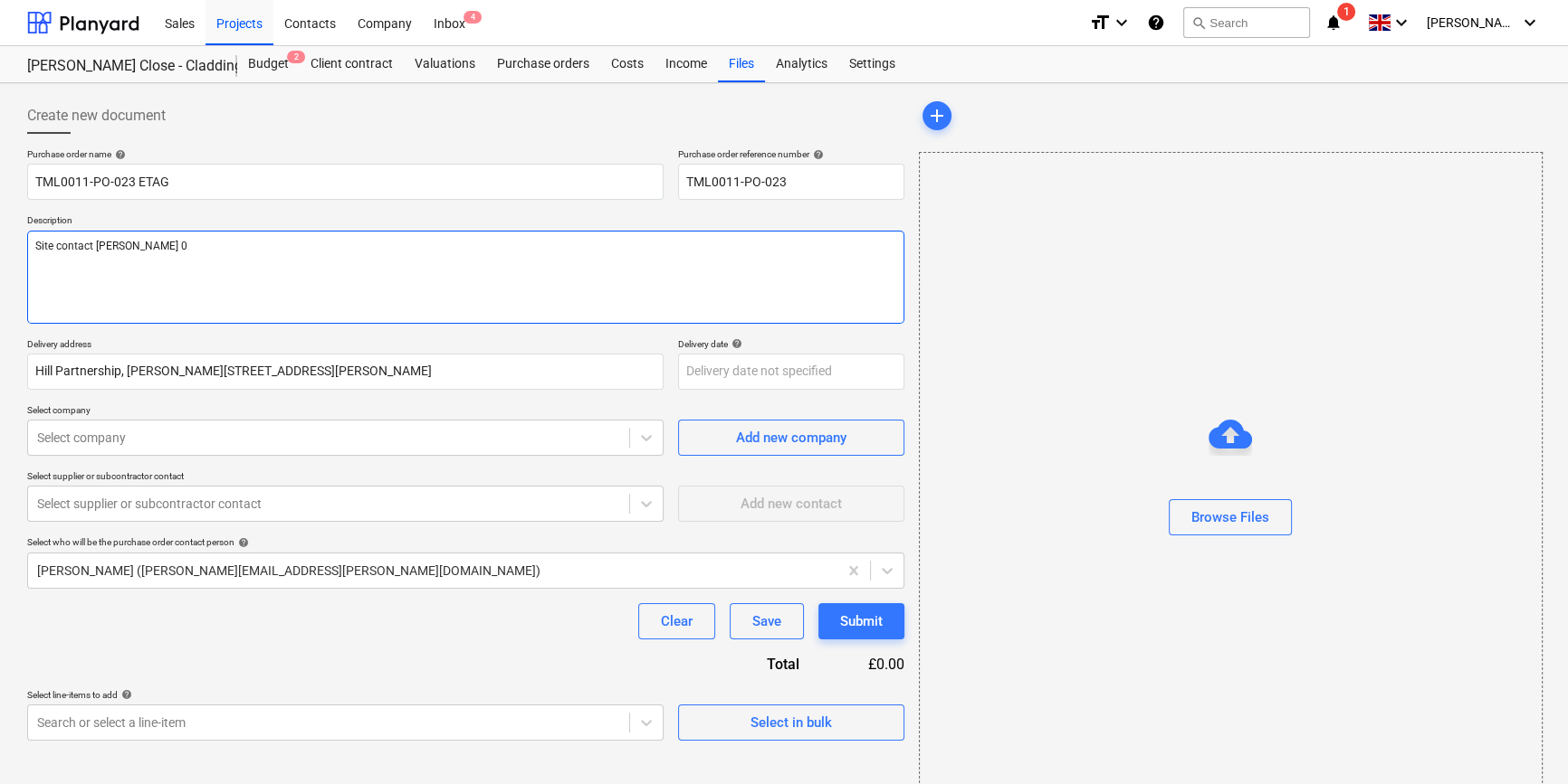
type textarea "x"
type textarea "Site contact [PERSON_NAME] 07"
type textarea "x"
type textarea "Site contact Constantin 078"
type textarea "x"
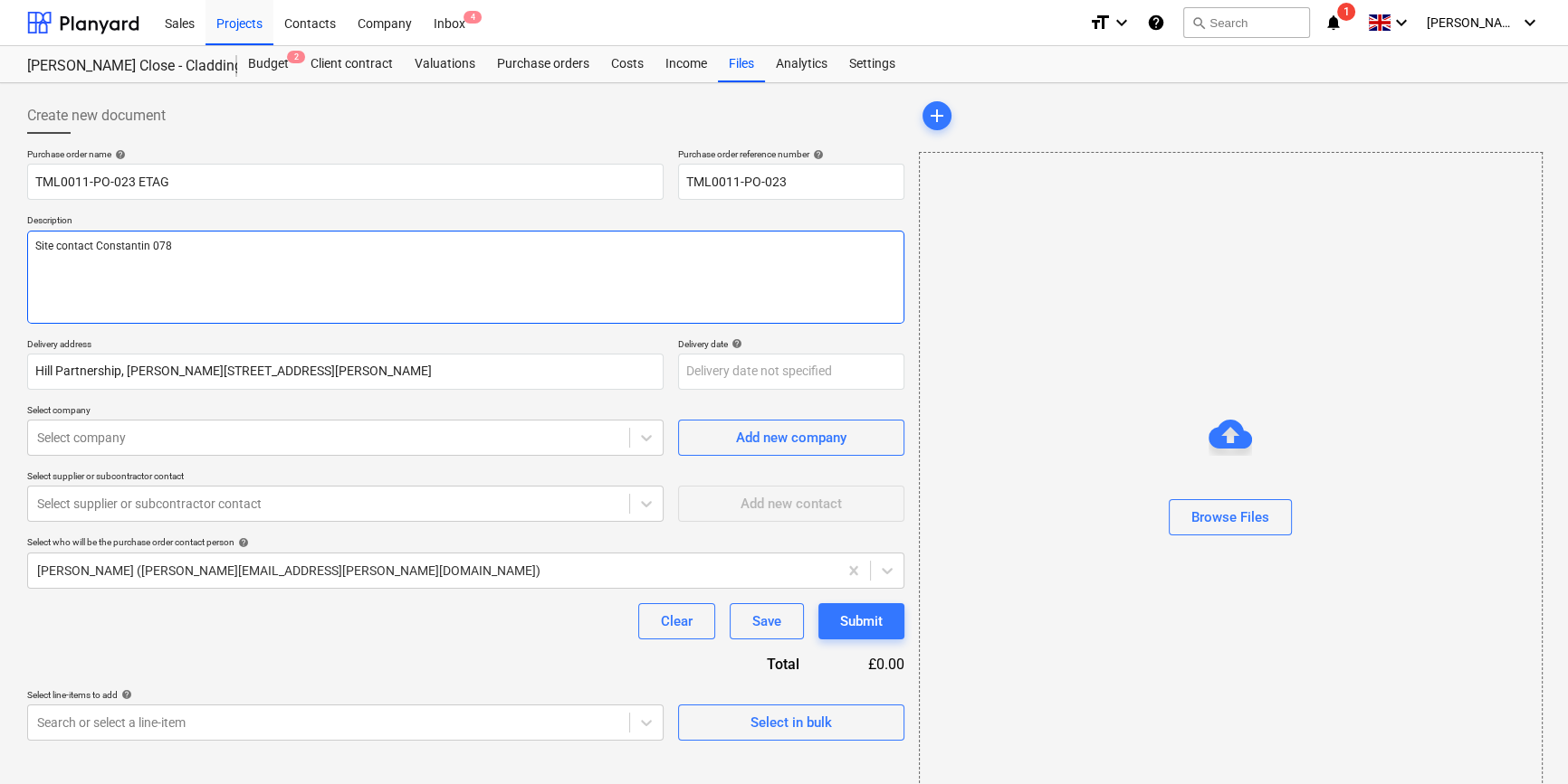
type textarea "Site contact Constantin 0786"
type textarea "x"
type textarea "Site contact [PERSON_NAME] 07869"
type textarea "x"
type textarea "Site contact [PERSON_NAME] 07869"
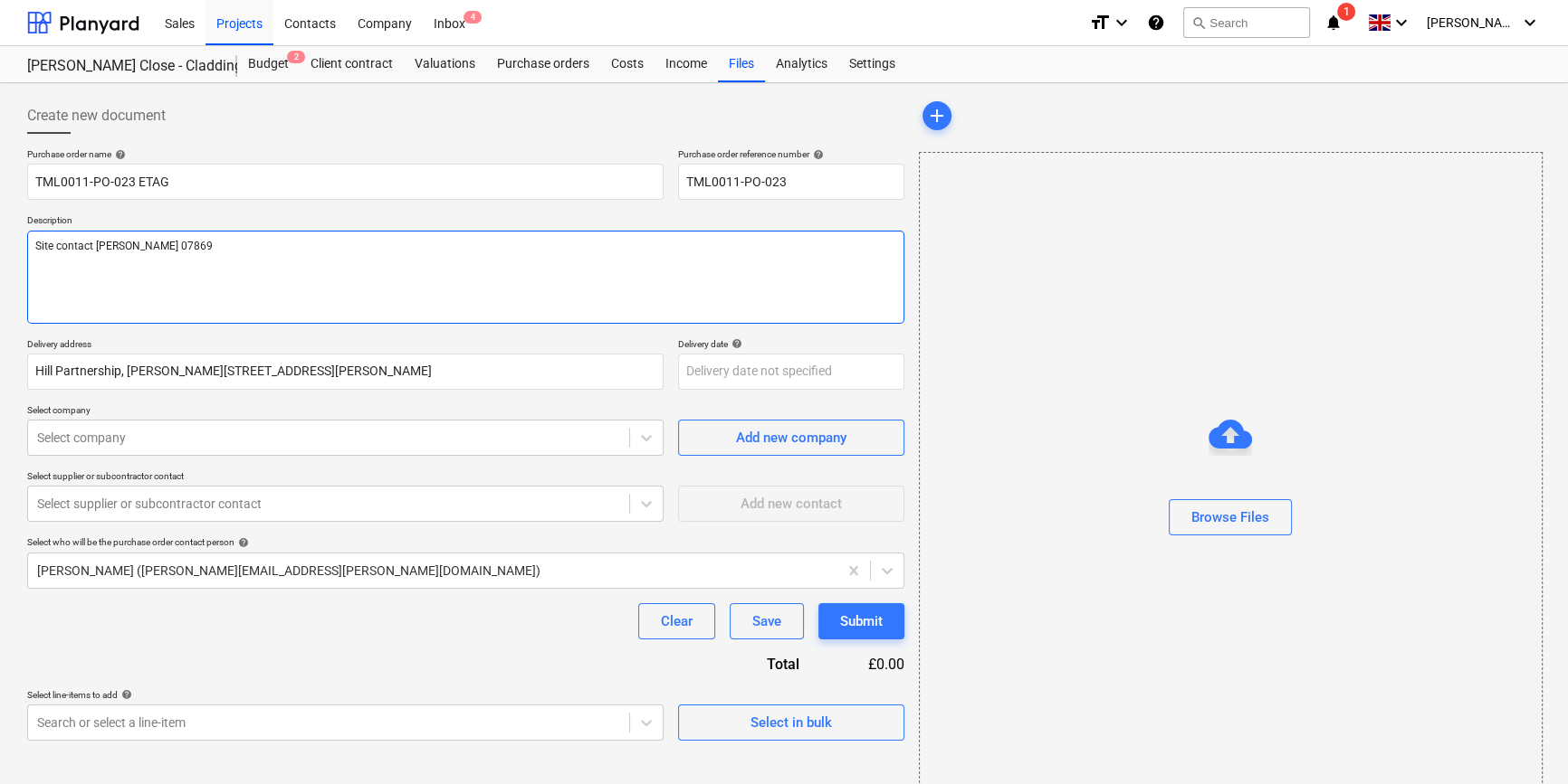
type textarea "x"
type textarea "Site contact [PERSON_NAME] 07869 7"
type textarea "x"
type textarea "Site contact [PERSON_NAME] [PHONE_NUMBER]"
type textarea "x"
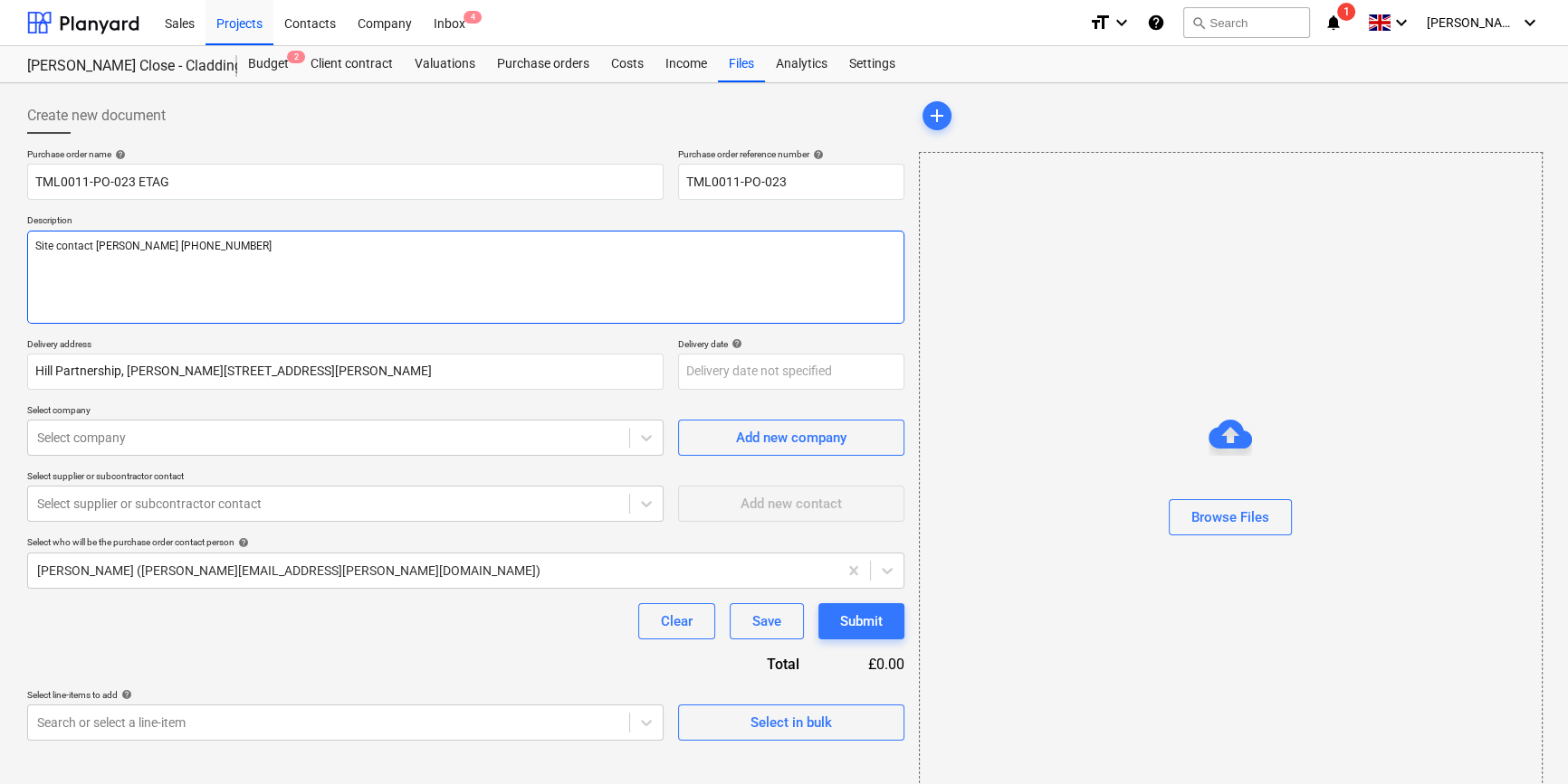
type textarea "Site contact [PERSON_NAME] [PHONE_NUMBER]"
type textarea "x"
type textarea "Site contact [PERSON_NAME] [PHONE_NUMBER]"
type textarea "x"
type textarea "Site contact [PERSON_NAME] [PHONE_NUMBER]"
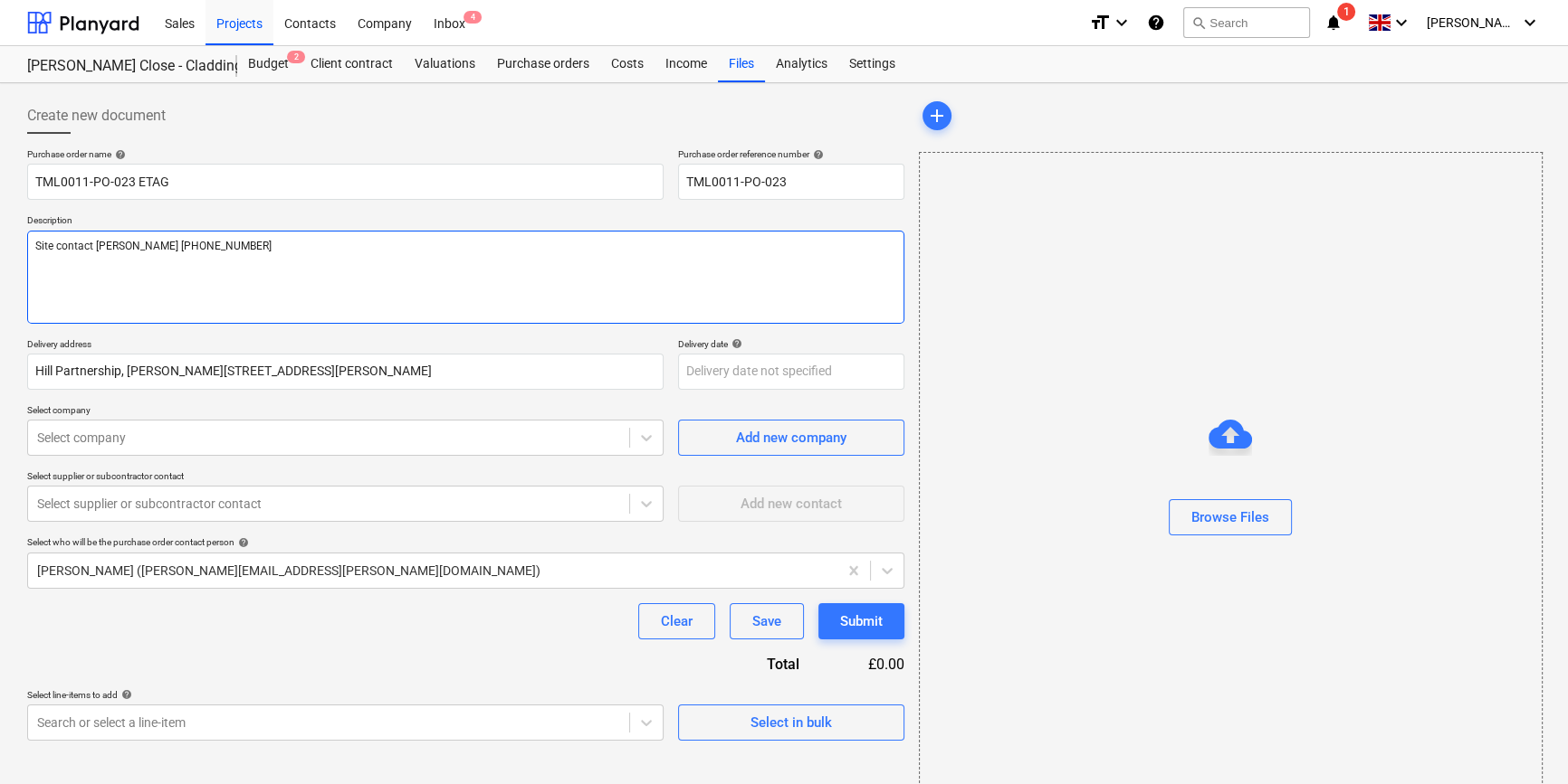
type textarea "x"
type textarea "Site contact [PERSON_NAME] [PHONE_NUMBER]"
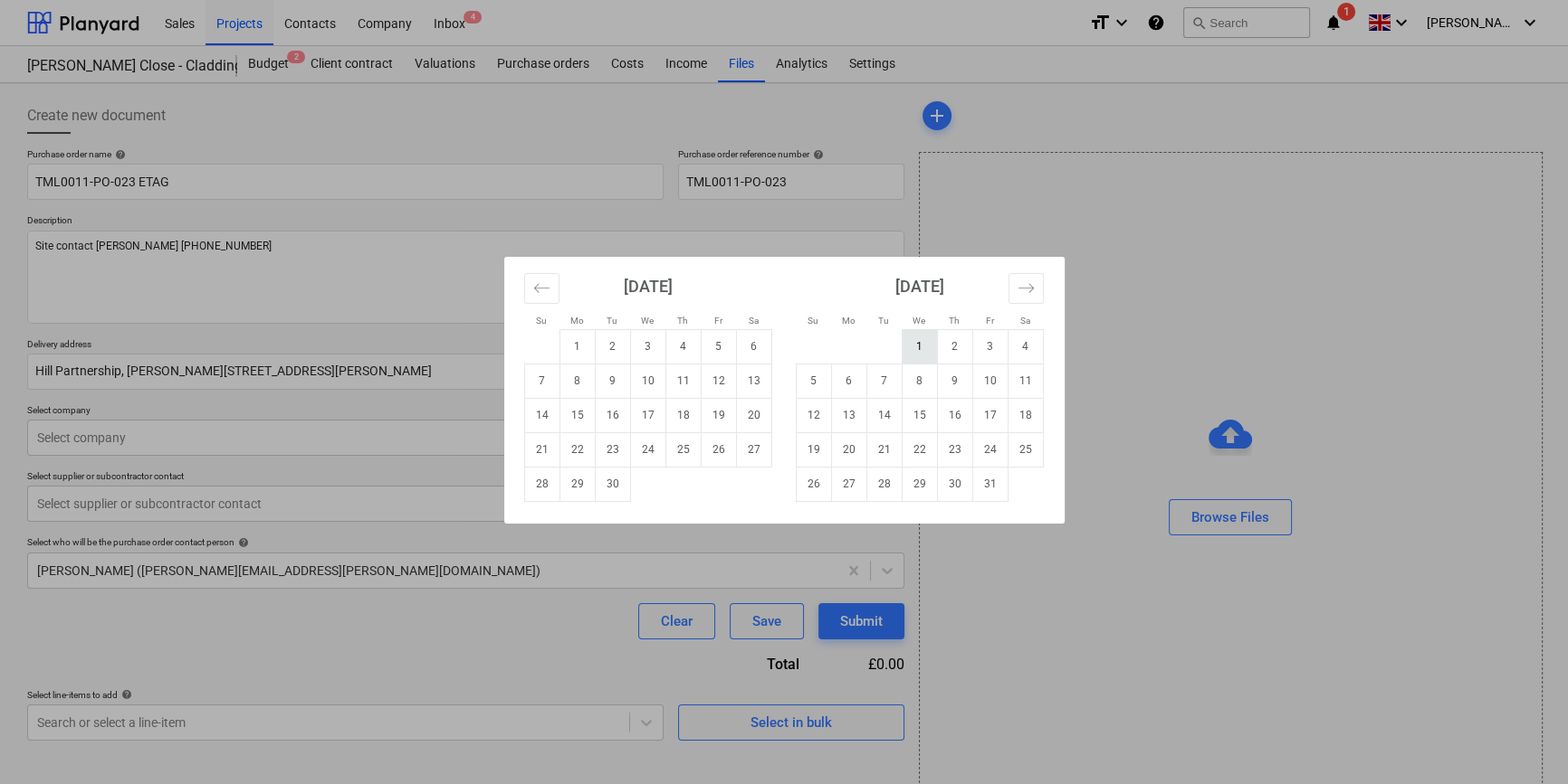
click at [917, 341] on td "1" at bounding box center [918, 346] width 35 height 34
type textarea "x"
type input "[DATE]"
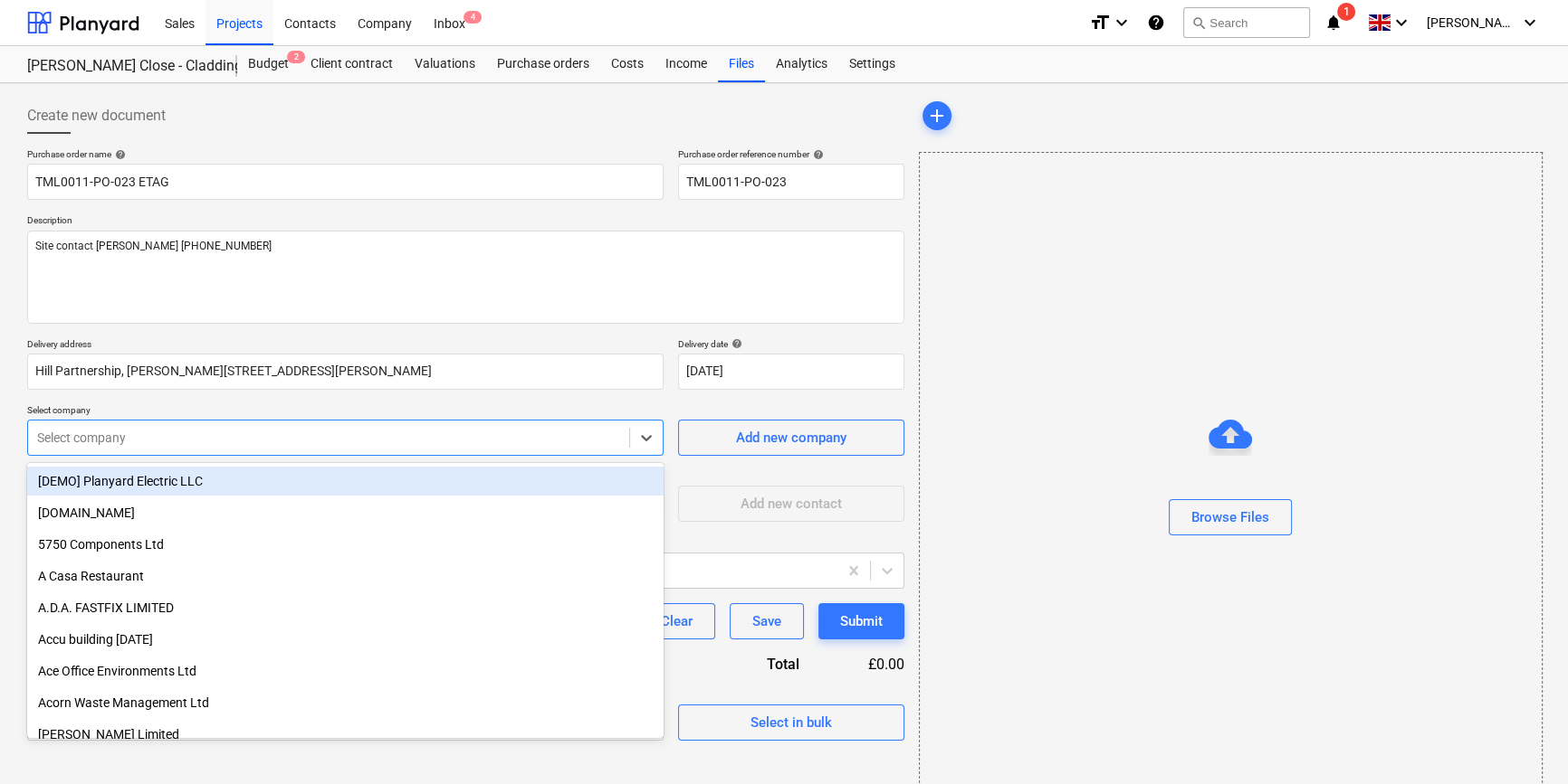
click at [128, 434] on div at bounding box center [328, 438] width 583 height 18
type input "eta"
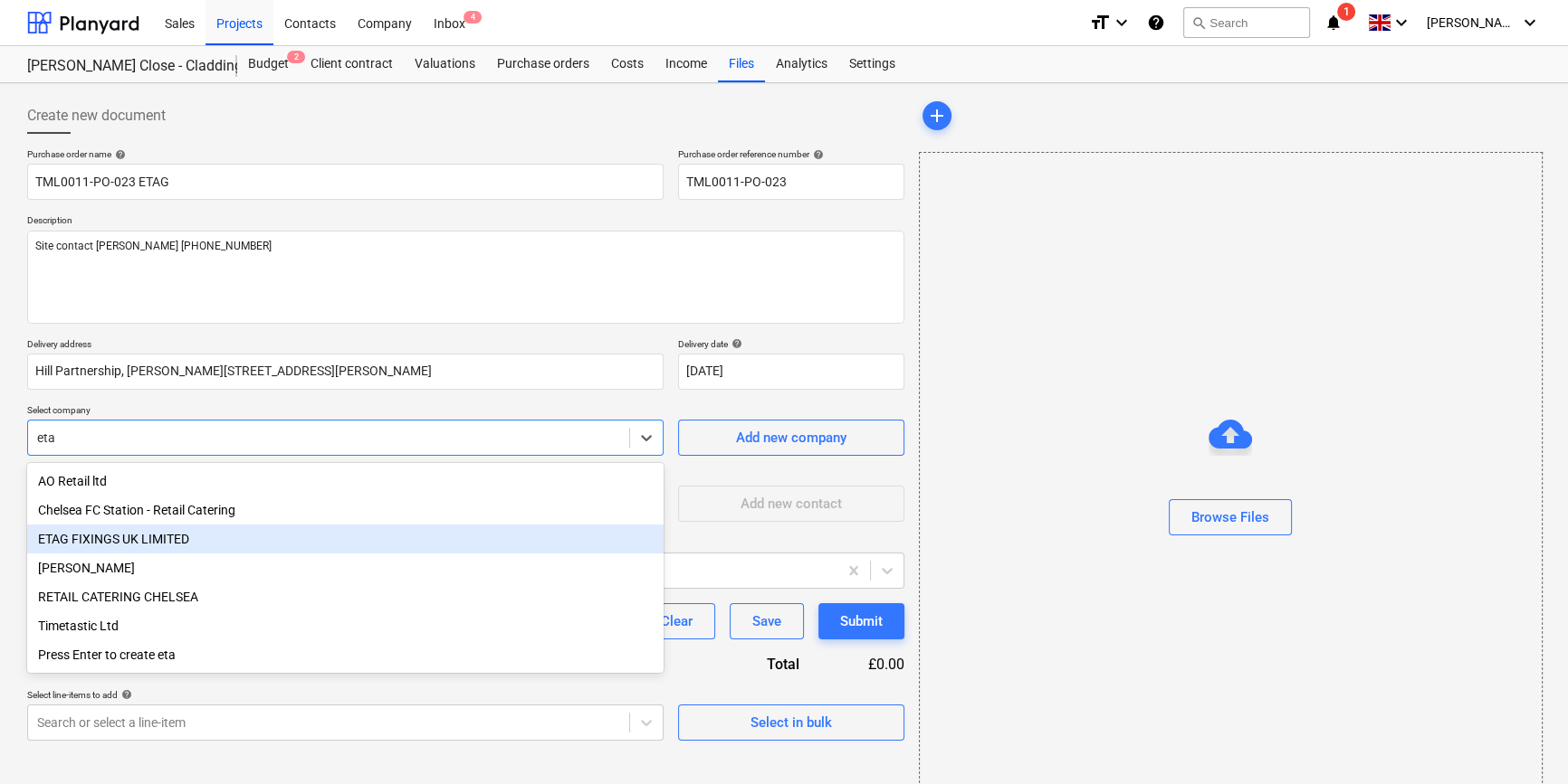
click at [108, 539] on div "ETAG FIXINGS UK LIMITED" at bounding box center [344, 539] width 636 height 29
type textarea "x"
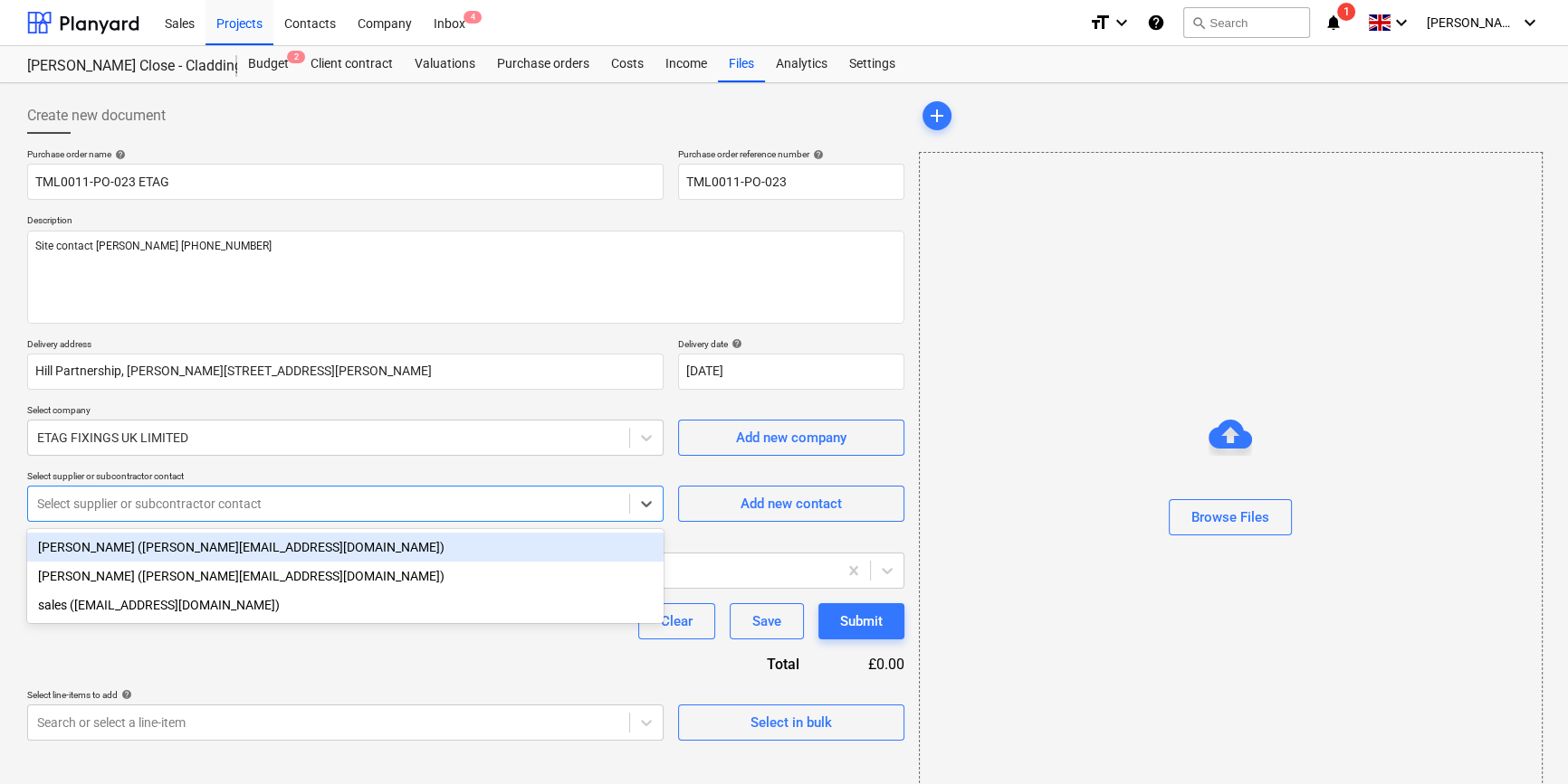
click at [295, 508] on div at bounding box center [328, 504] width 583 height 18
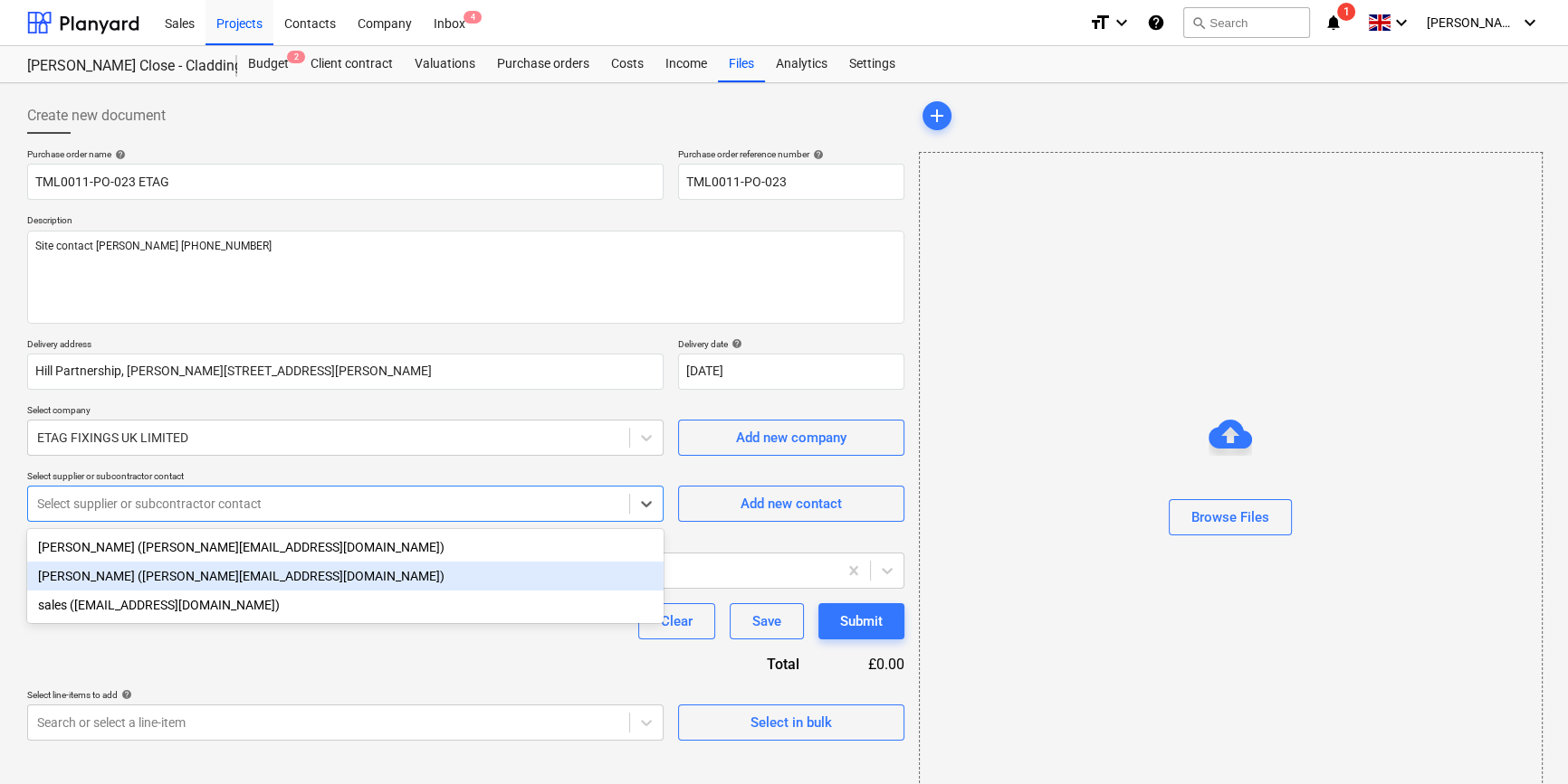
click at [177, 577] on div "[PERSON_NAME] ([PERSON_NAME][EMAIL_ADDRESS][DOMAIN_NAME])" at bounding box center [344, 577] width 636 height 29
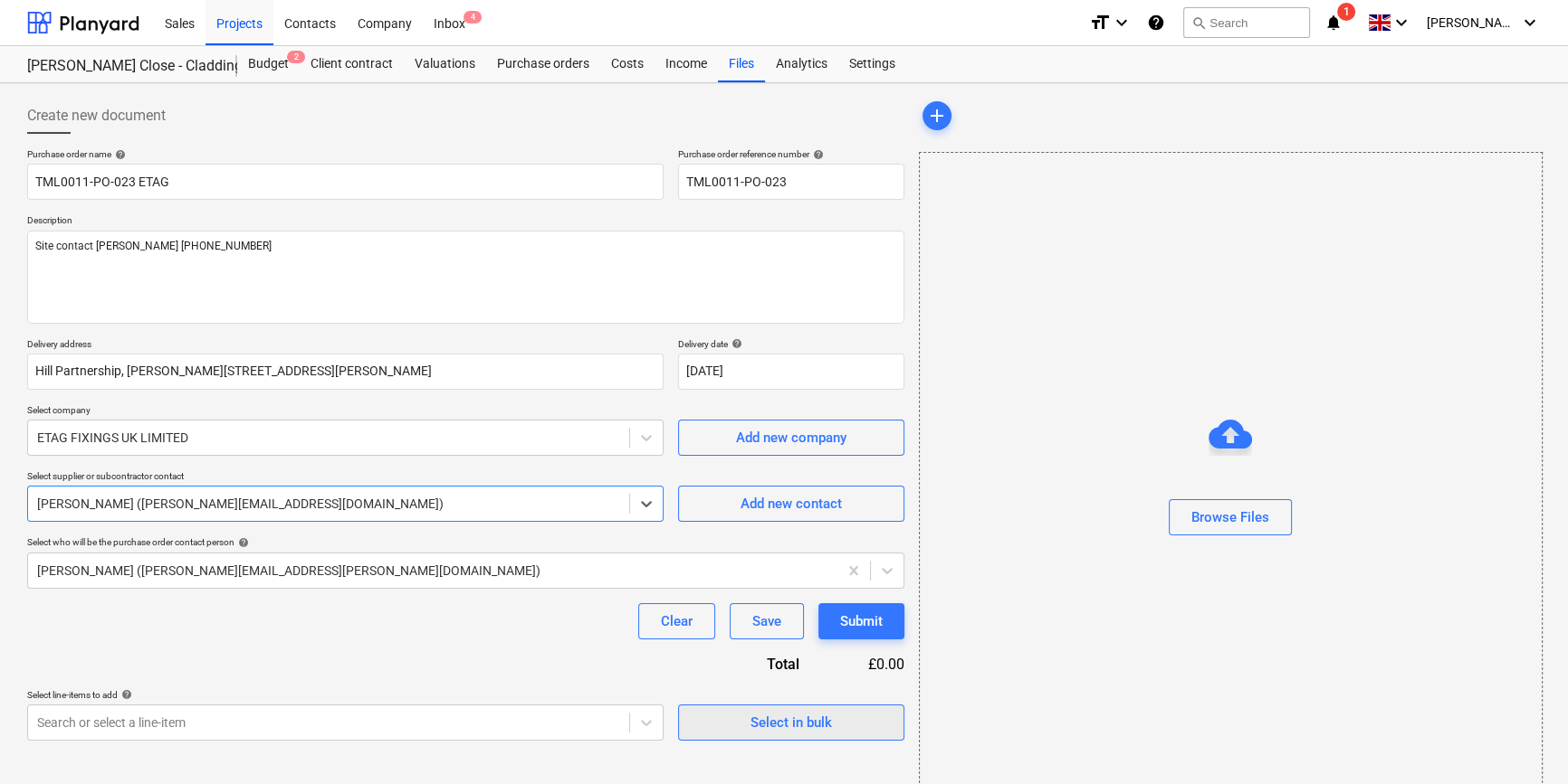
click at [767, 729] on div "Select in bulk" at bounding box center [790, 723] width 81 height 24
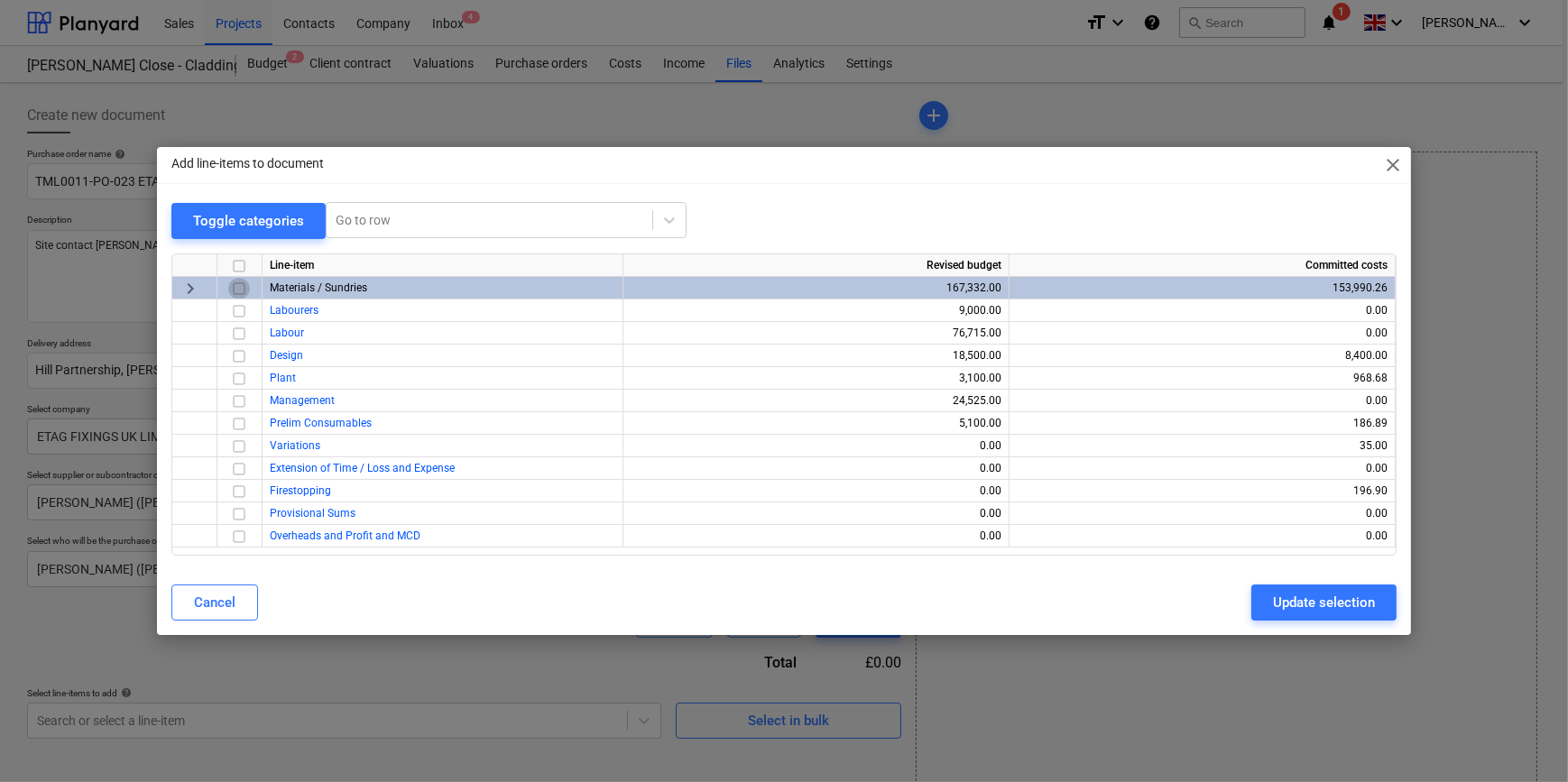
click at [239, 289] on input "checkbox" at bounding box center [238, 288] width 22 height 22
click at [1251, 605] on div "Update selection" at bounding box center [1323, 603] width 102 height 24
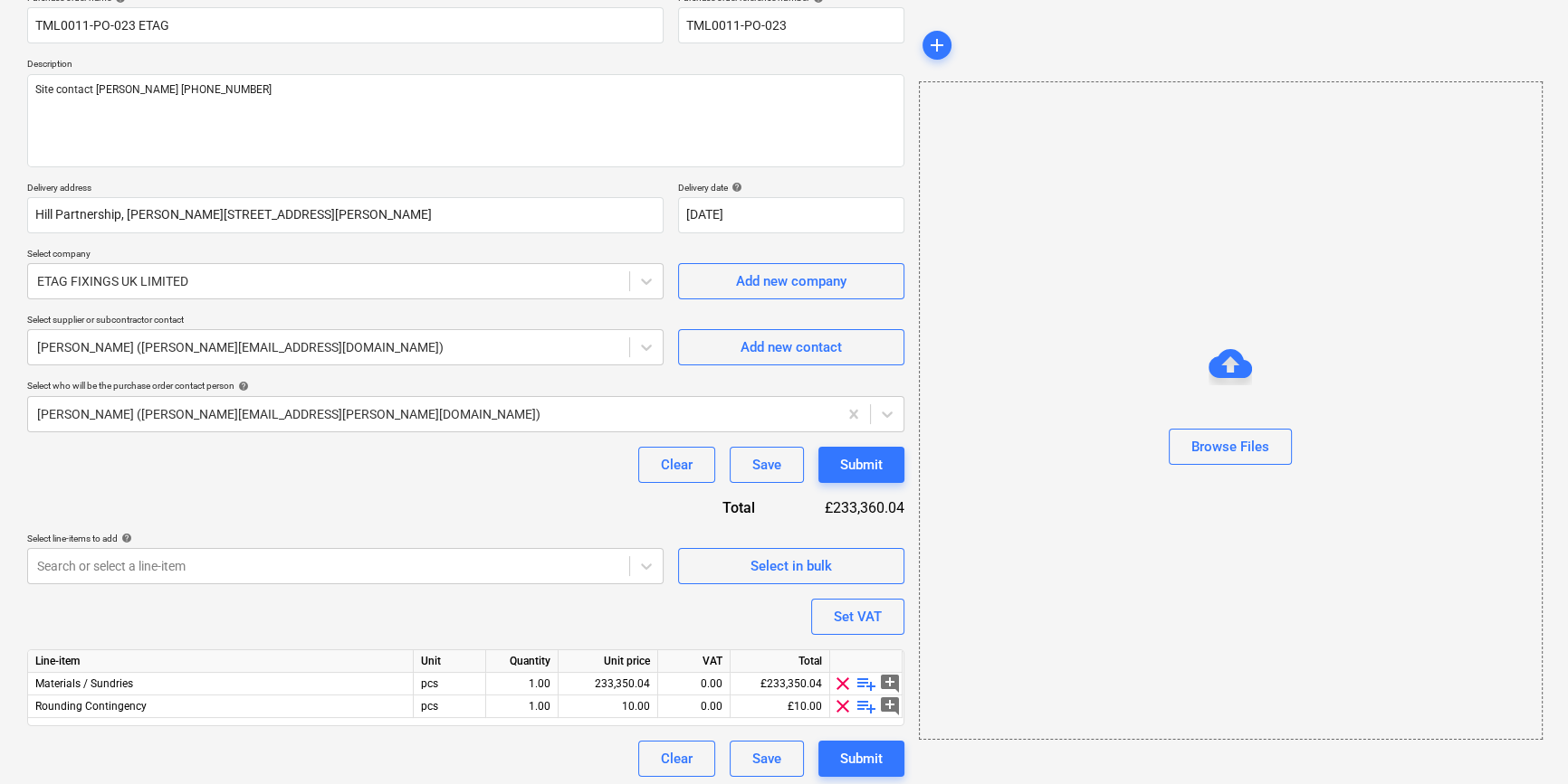
scroll to position [163, 0]
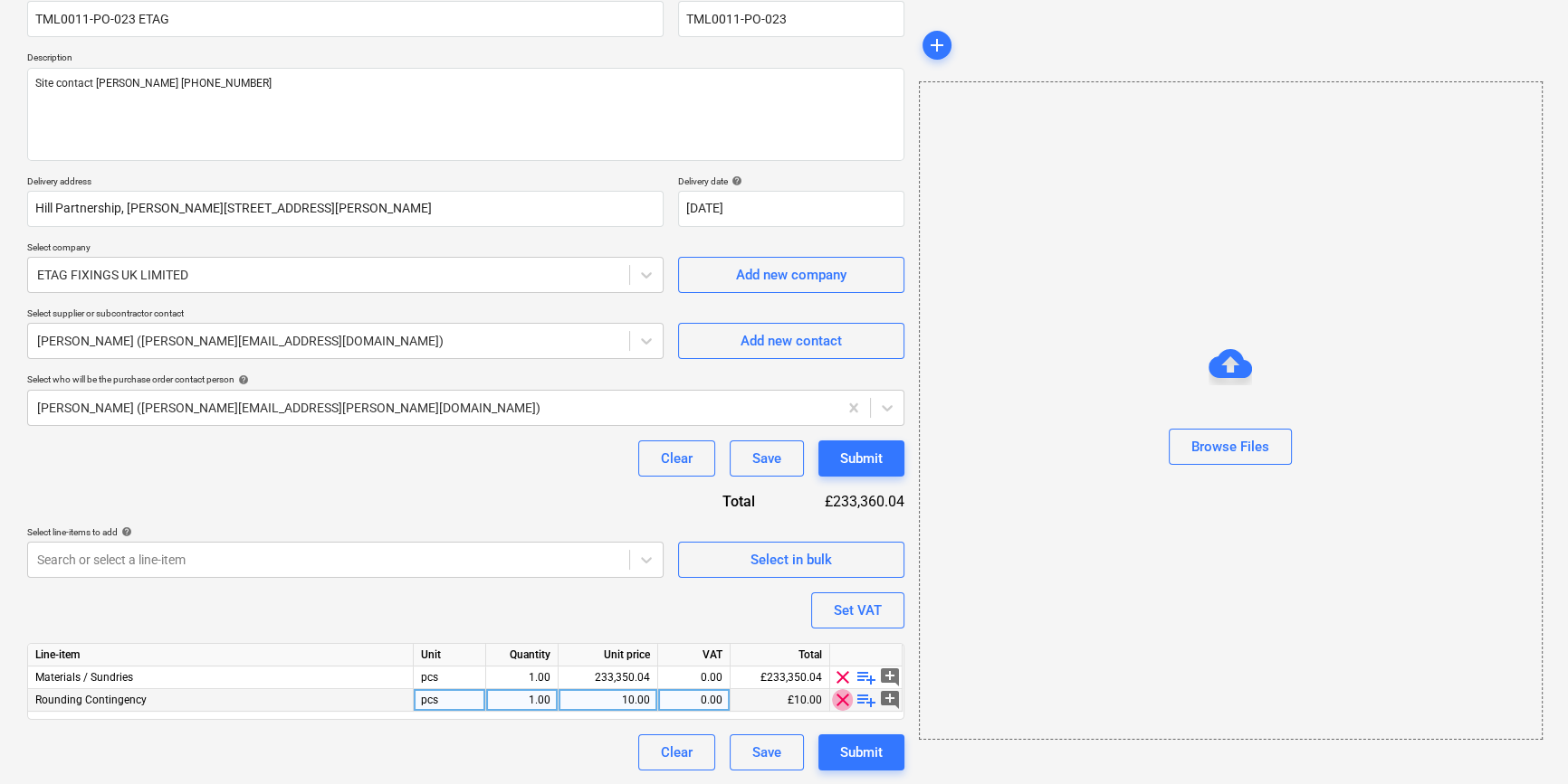
click at [843, 697] on span "clear" at bounding box center [843, 700] width 22 height 22
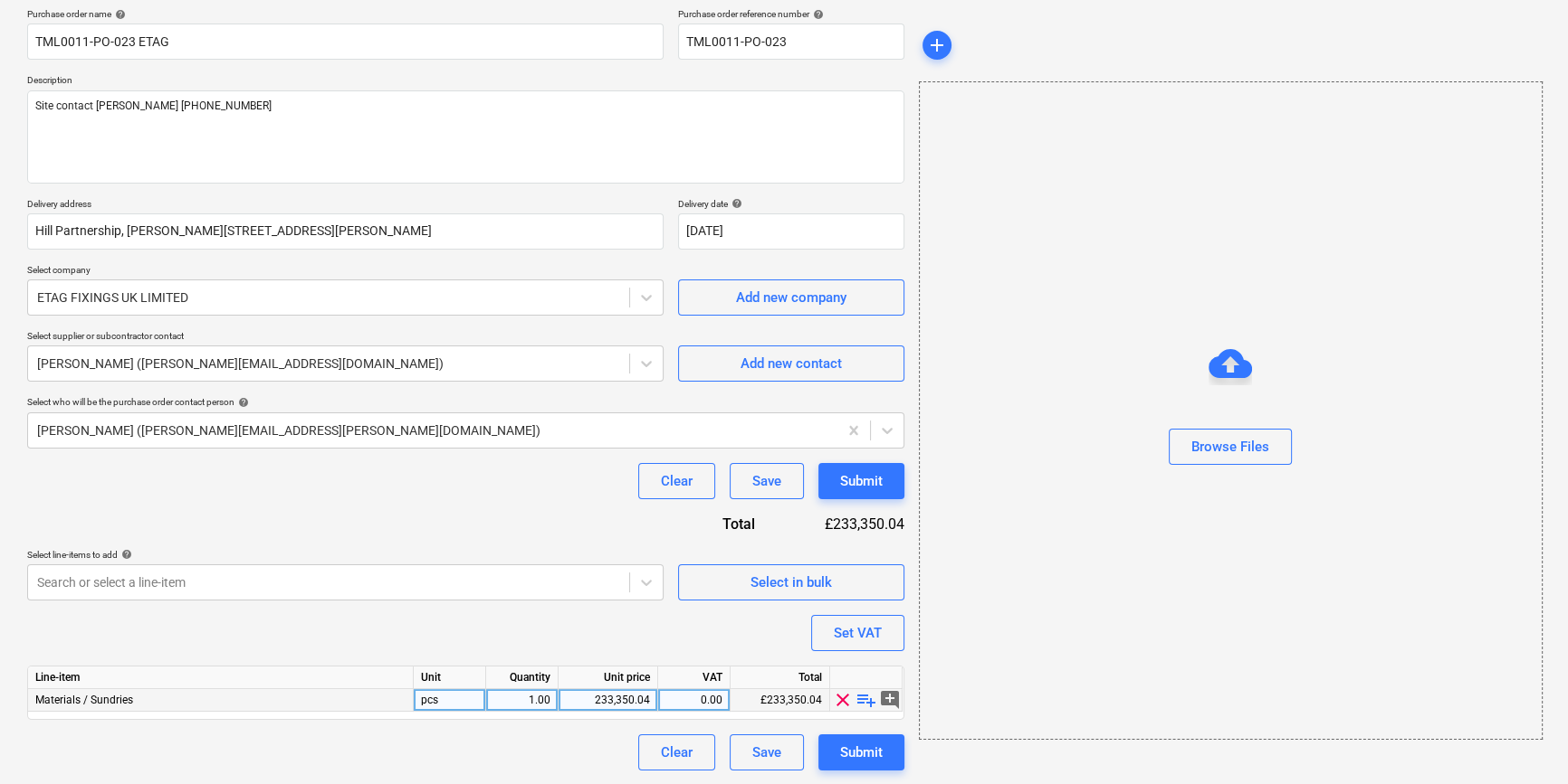
click at [861, 694] on span "playlist_add" at bounding box center [866, 700] width 22 height 22
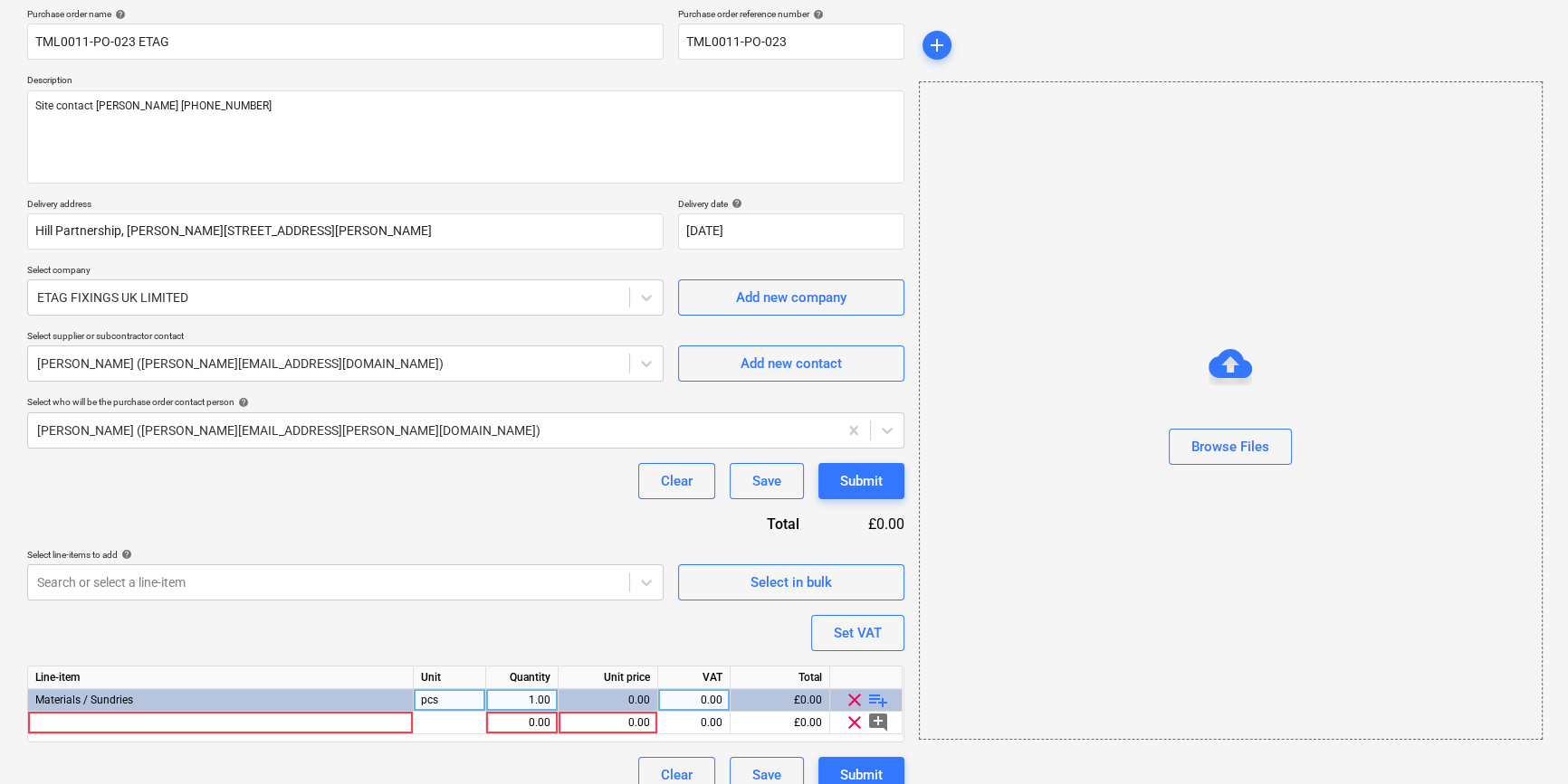
type textarea "x"
click at [54, 723] on div at bounding box center [220, 724] width 386 height 23
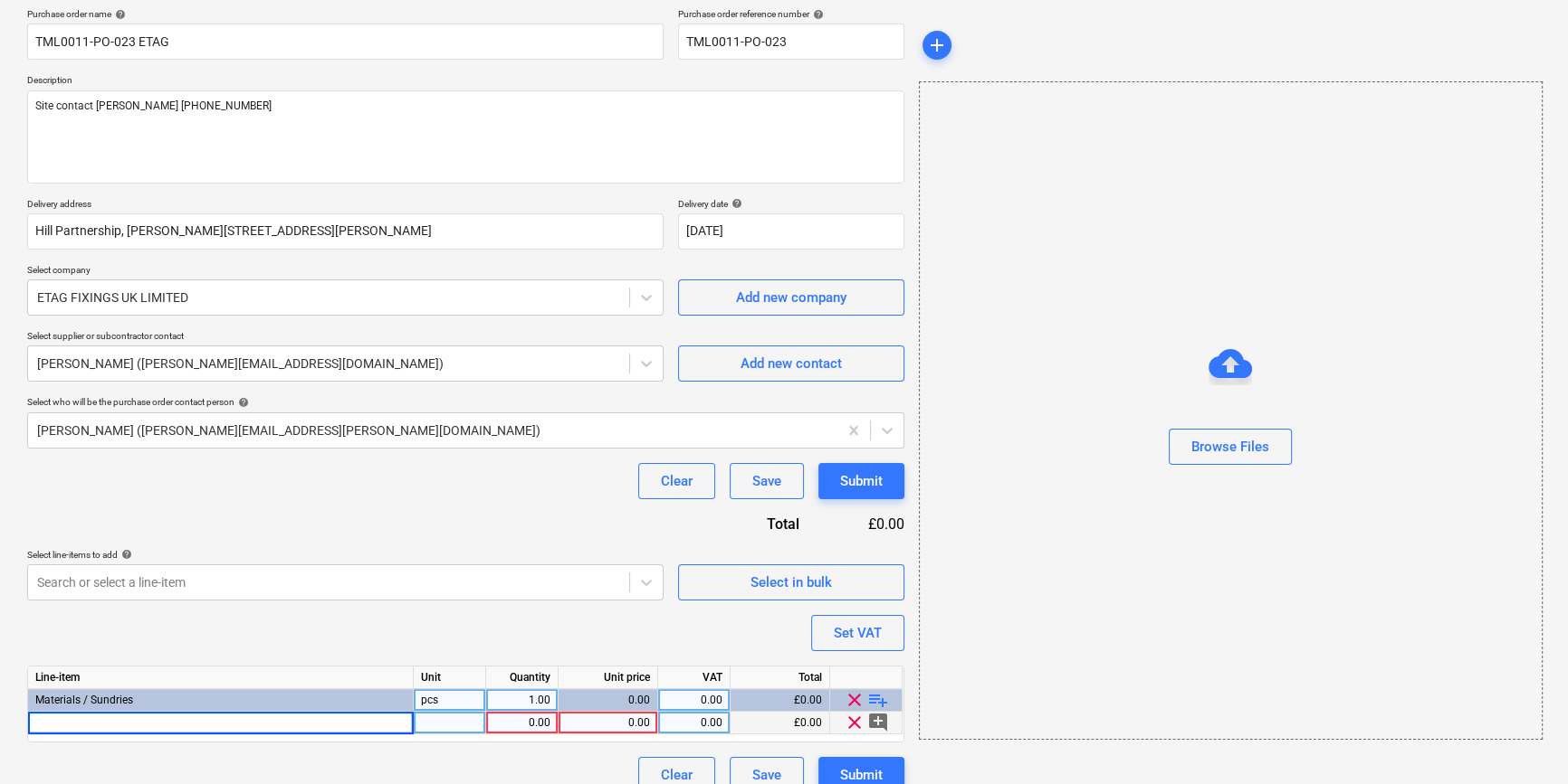
type input "Blade Jigsaw [PERSON_NAME] Metal 132mm (Pack of 5) (IRW10504230)"
type textarea "x"
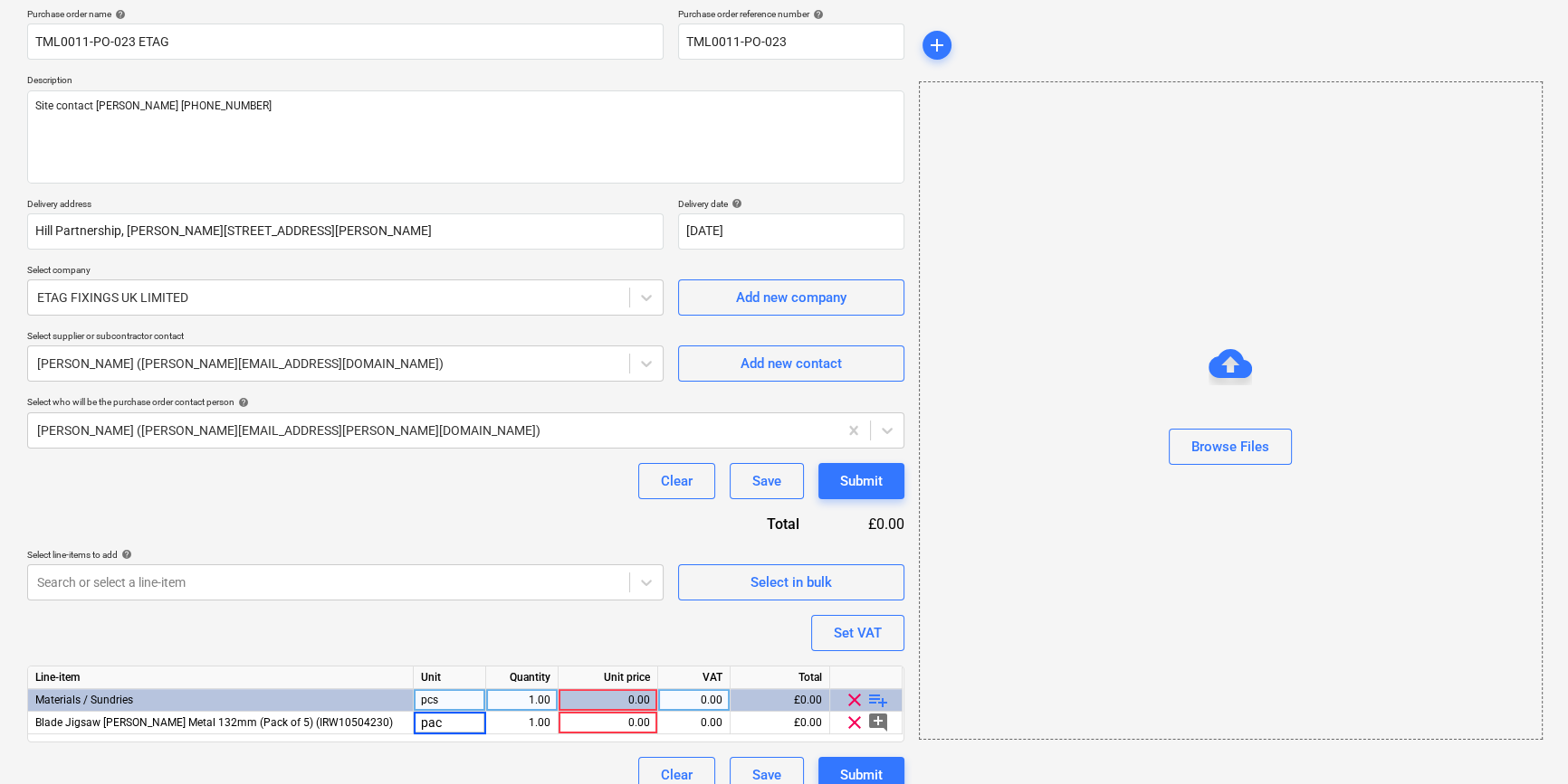
type input "pack"
type textarea "x"
type input "16.16"
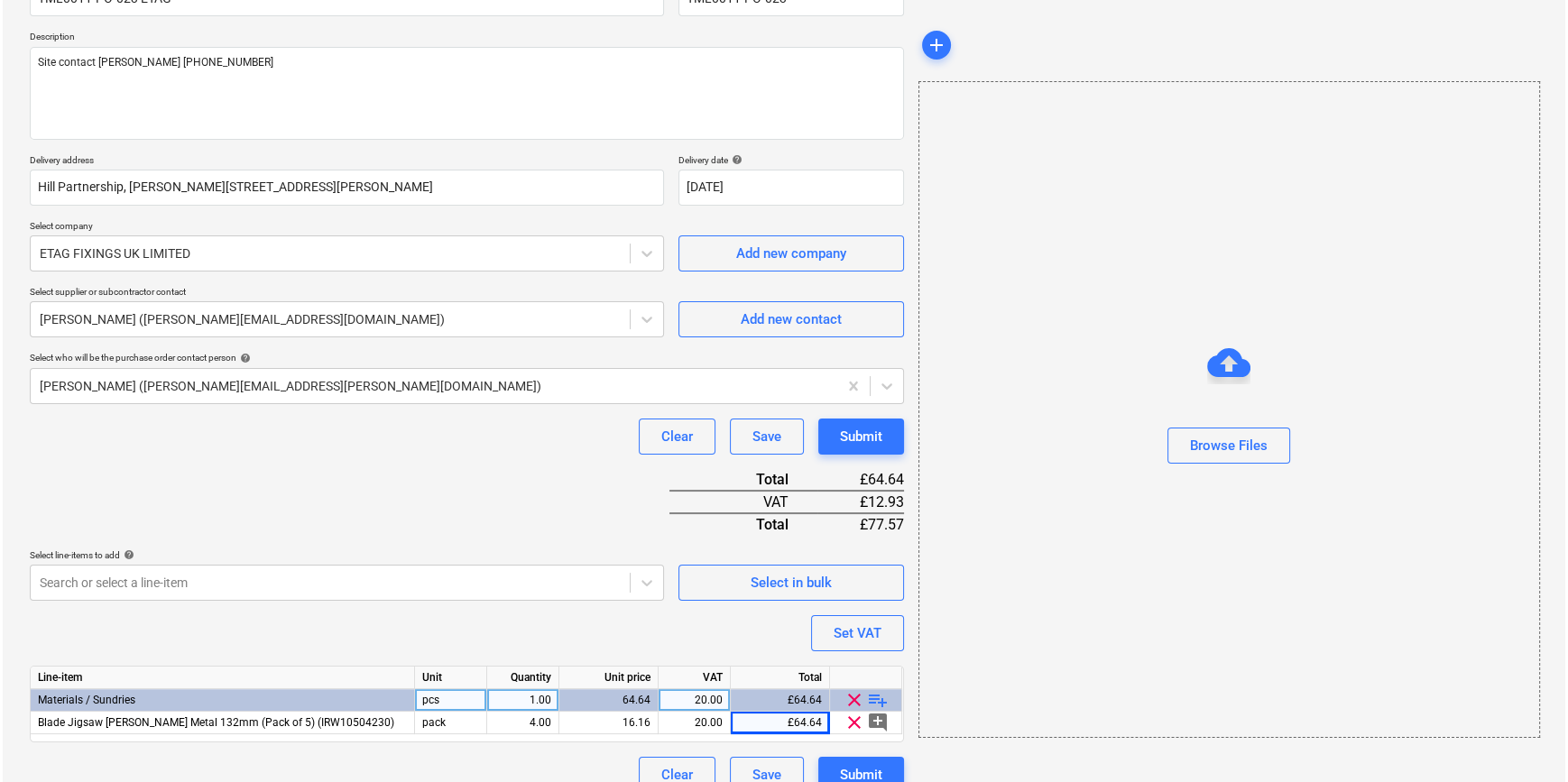
scroll to position [208, 0]
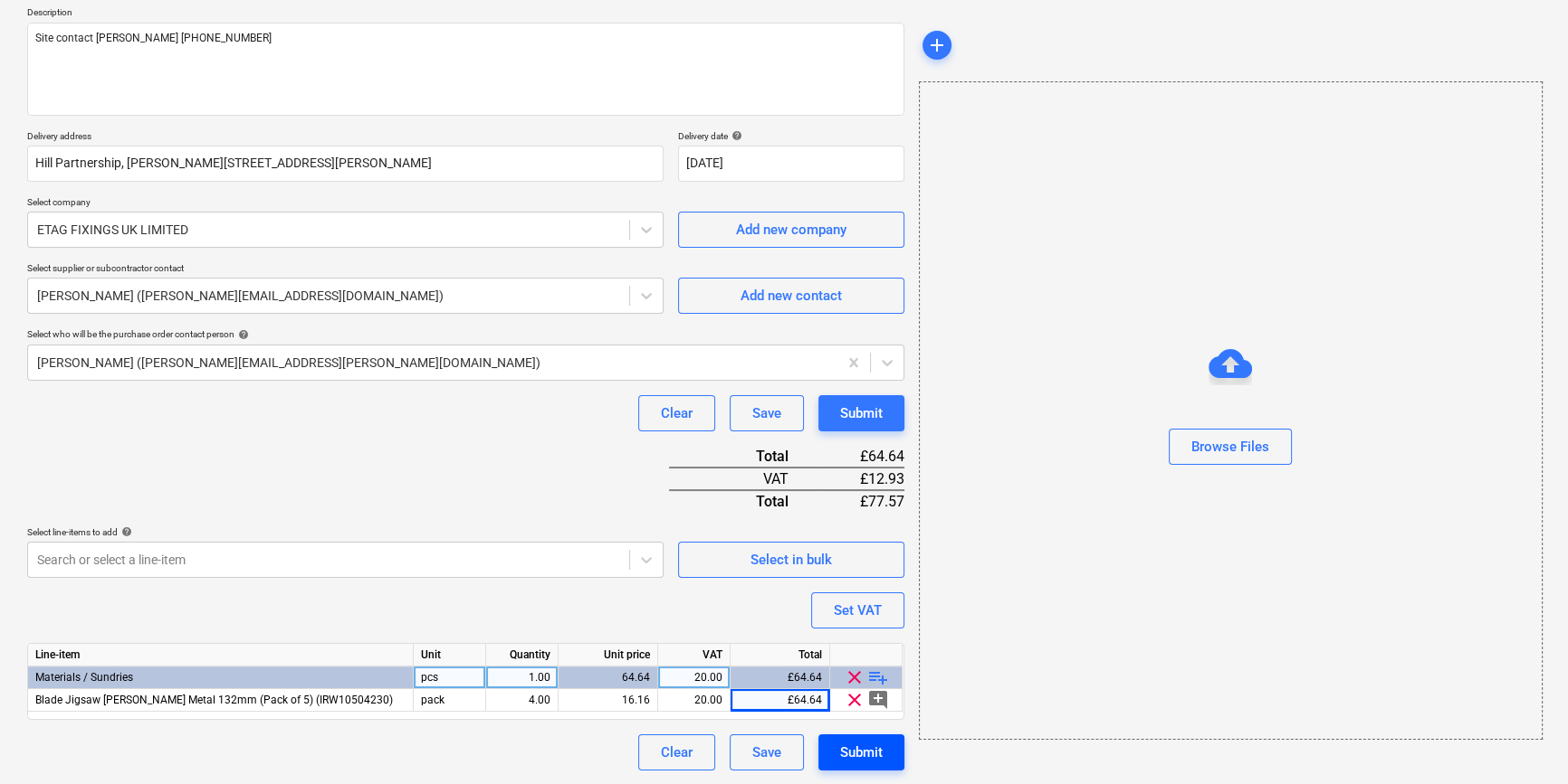
click at [851, 755] on div "Submit" at bounding box center [861, 752] width 42 height 24
type textarea "x"
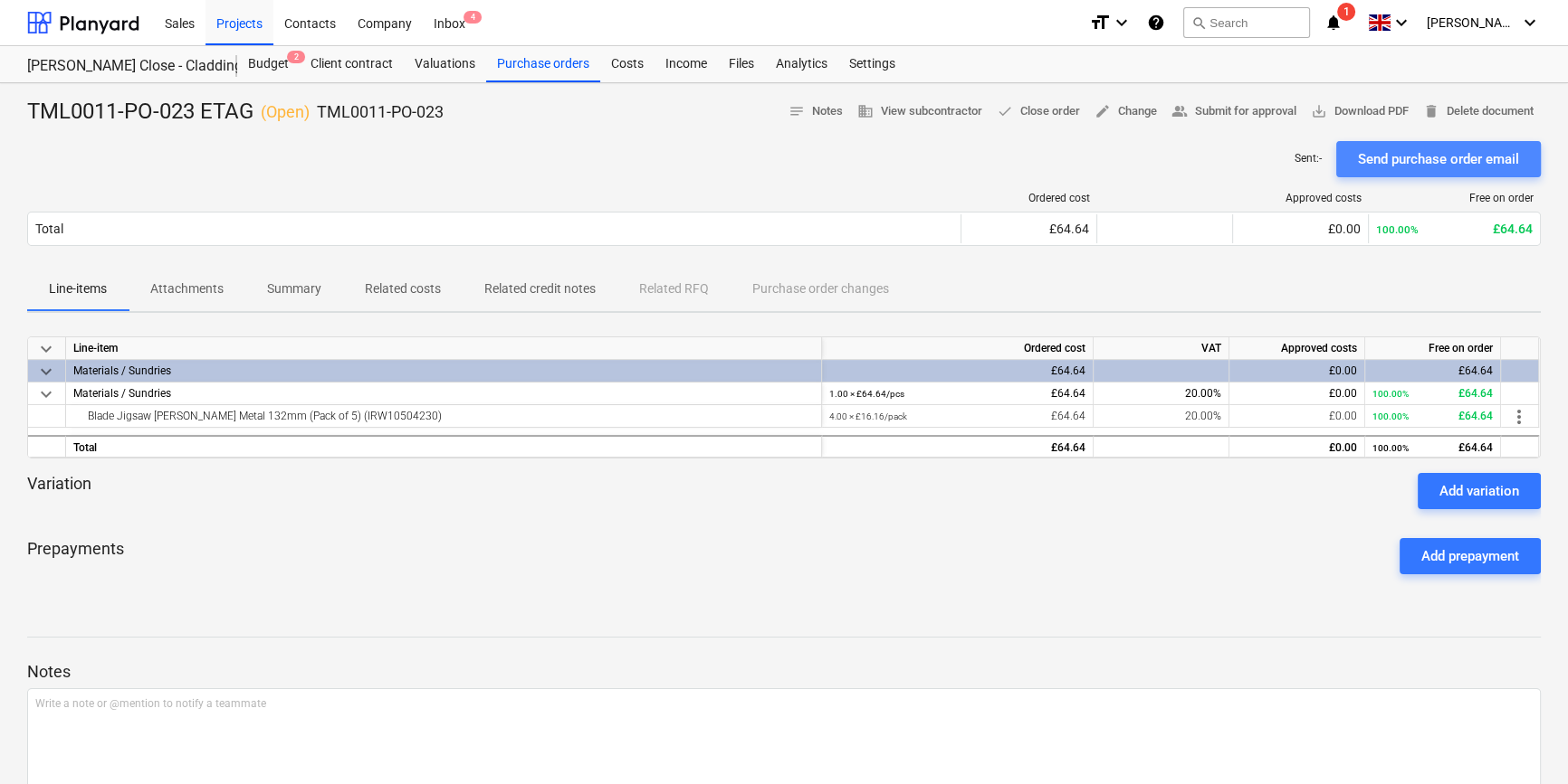
click at [1255, 157] on div "Send purchase order email" at bounding box center [1438, 159] width 161 height 24
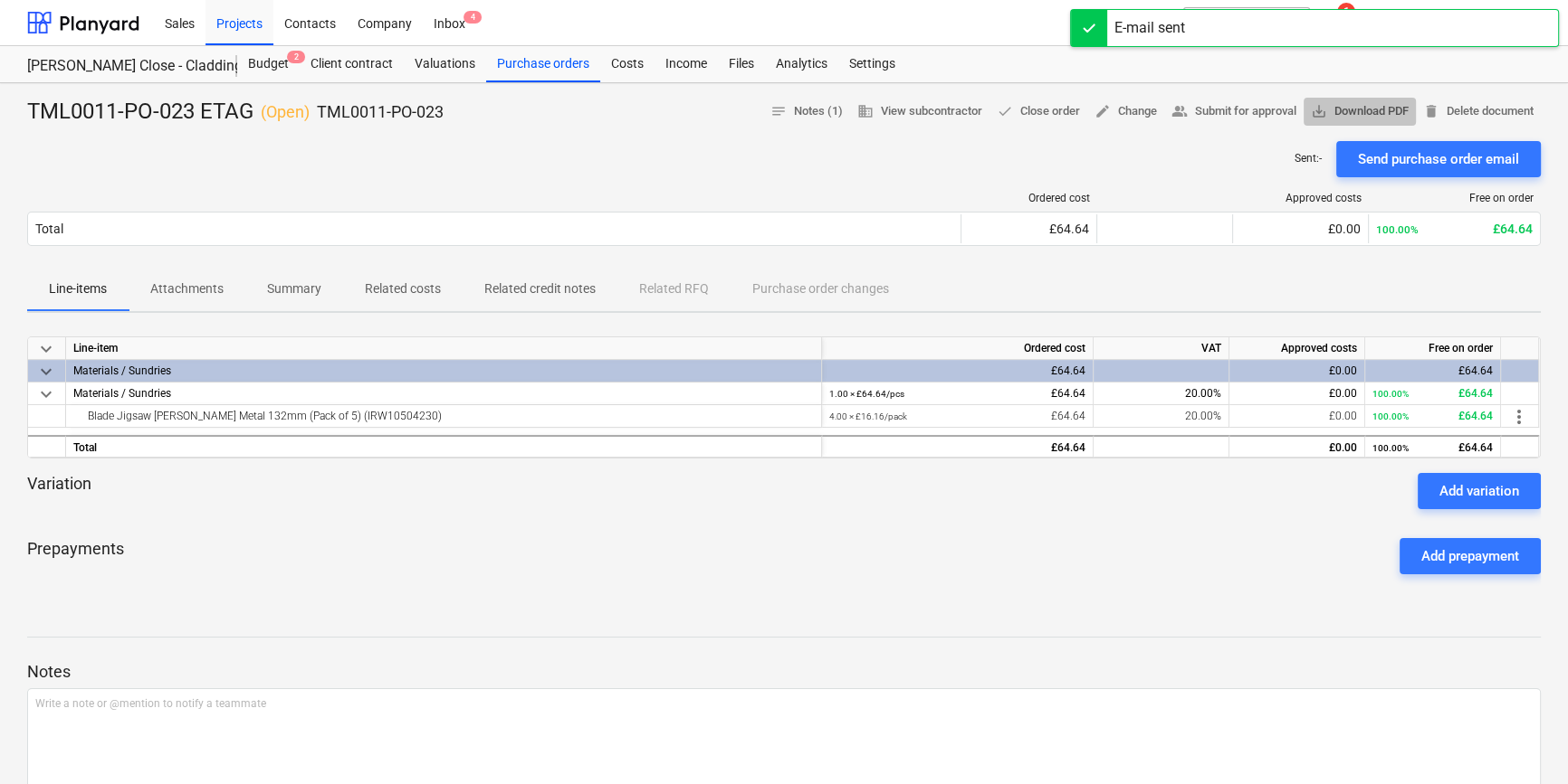
click at [1255, 115] on span "save_alt Download PDF" at bounding box center [1359, 112] width 98 height 21
